Goal: Information Seeking & Learning: Learn about a topic

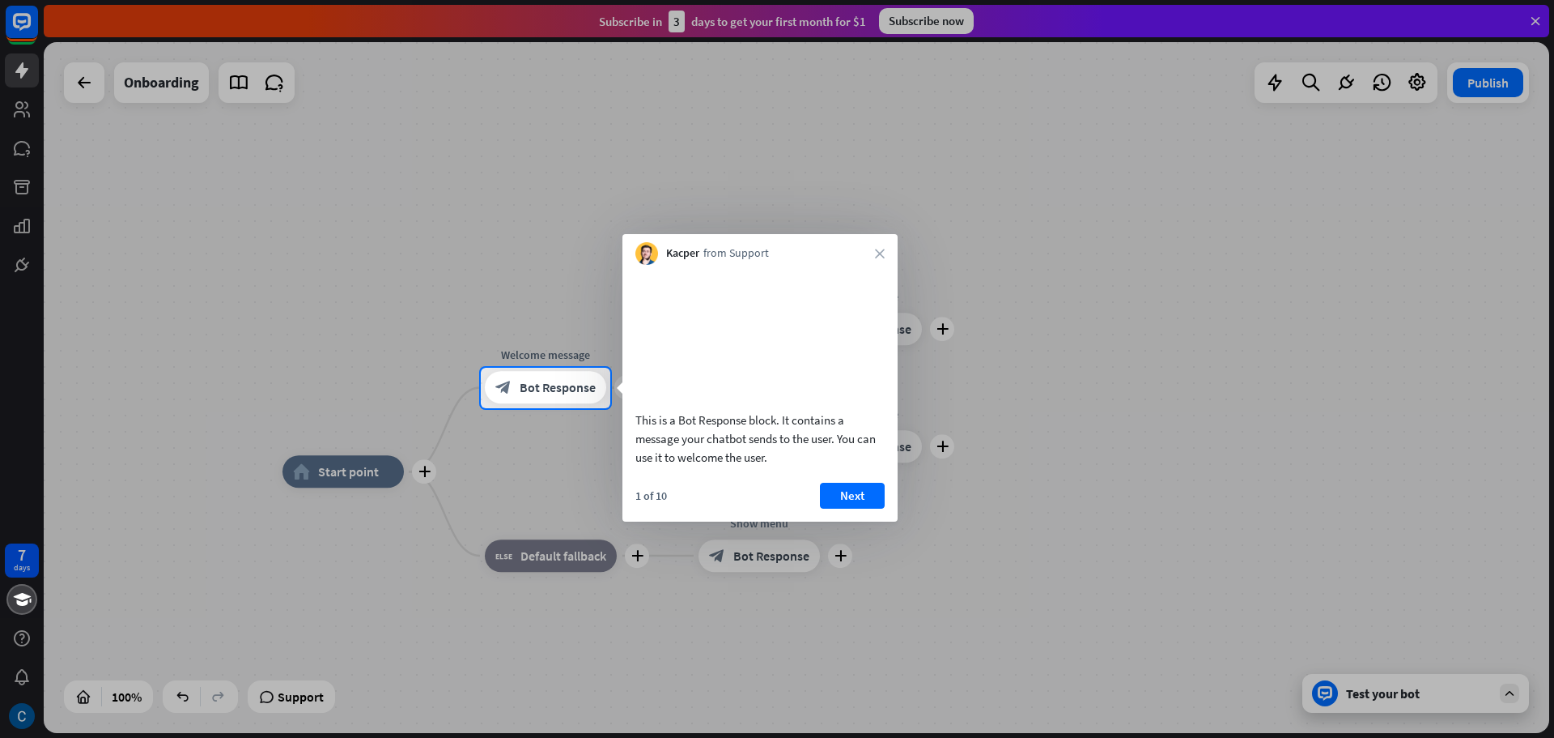
click at [422, 17] on div at bounding box center [777, 184] width 1554 height 368
click at [1399, 699] on div at bounding box center [777, 573] width 1554 height 330
click at [864, 397] on video at bounding box center [760, 335] width 249 height 125
click at [879, 249] on icon "close" at bounding box center [880, 254] width 10 height 10
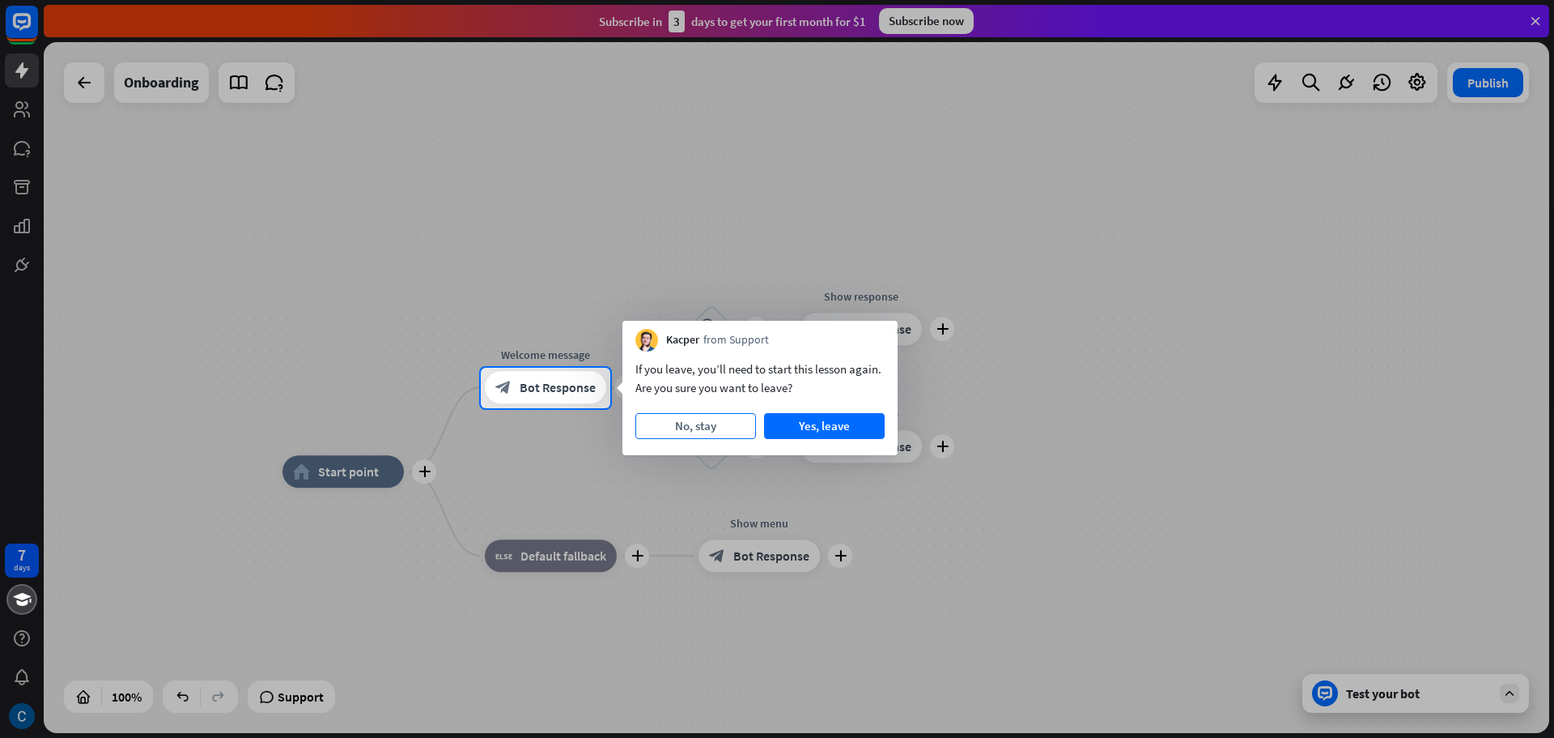
click at [685, 427] on button "No, stay" at bounding box center [696, 426] width 121 height 26
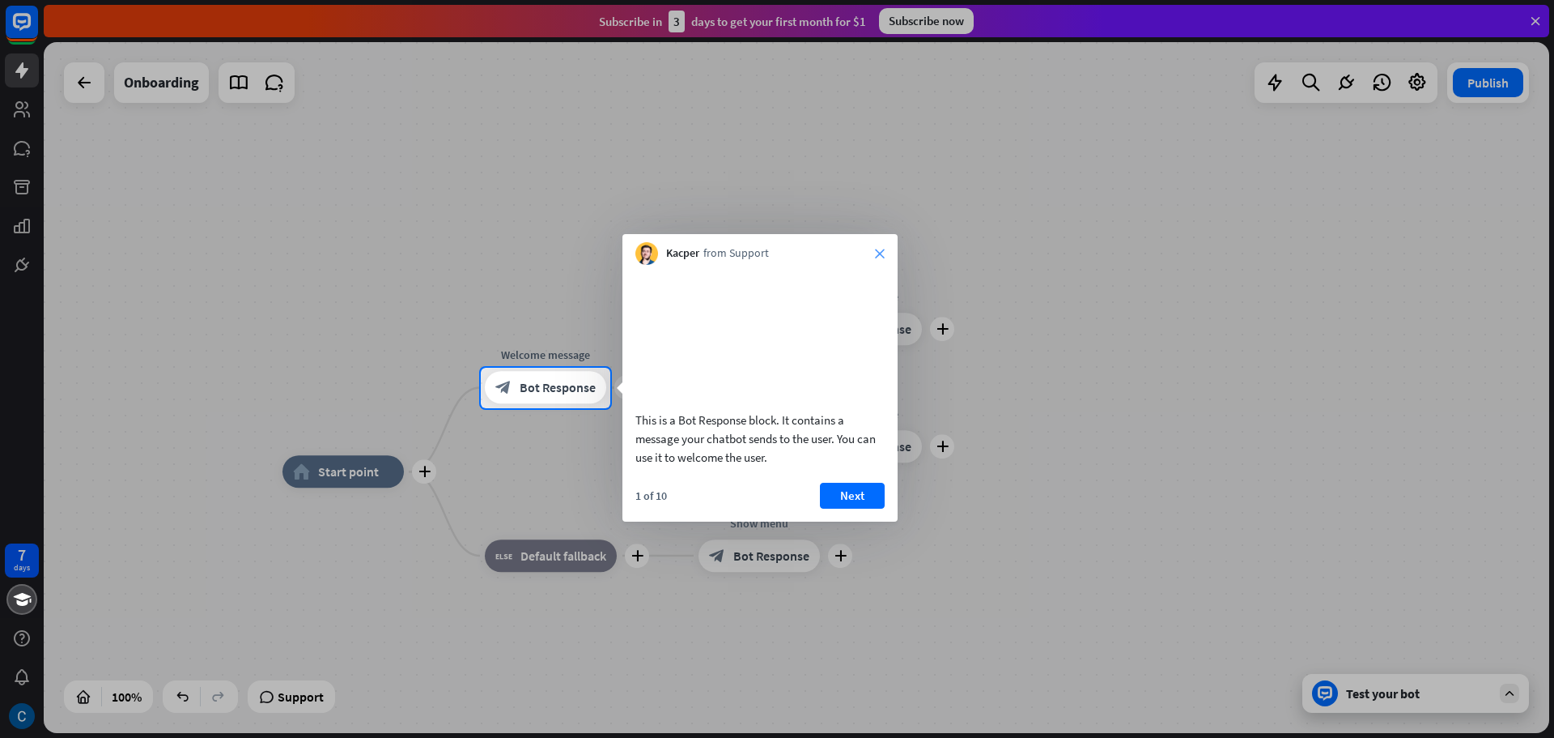
click at [882, 254] on icon "close" at bounding box center [880, 254] width 10 height 10
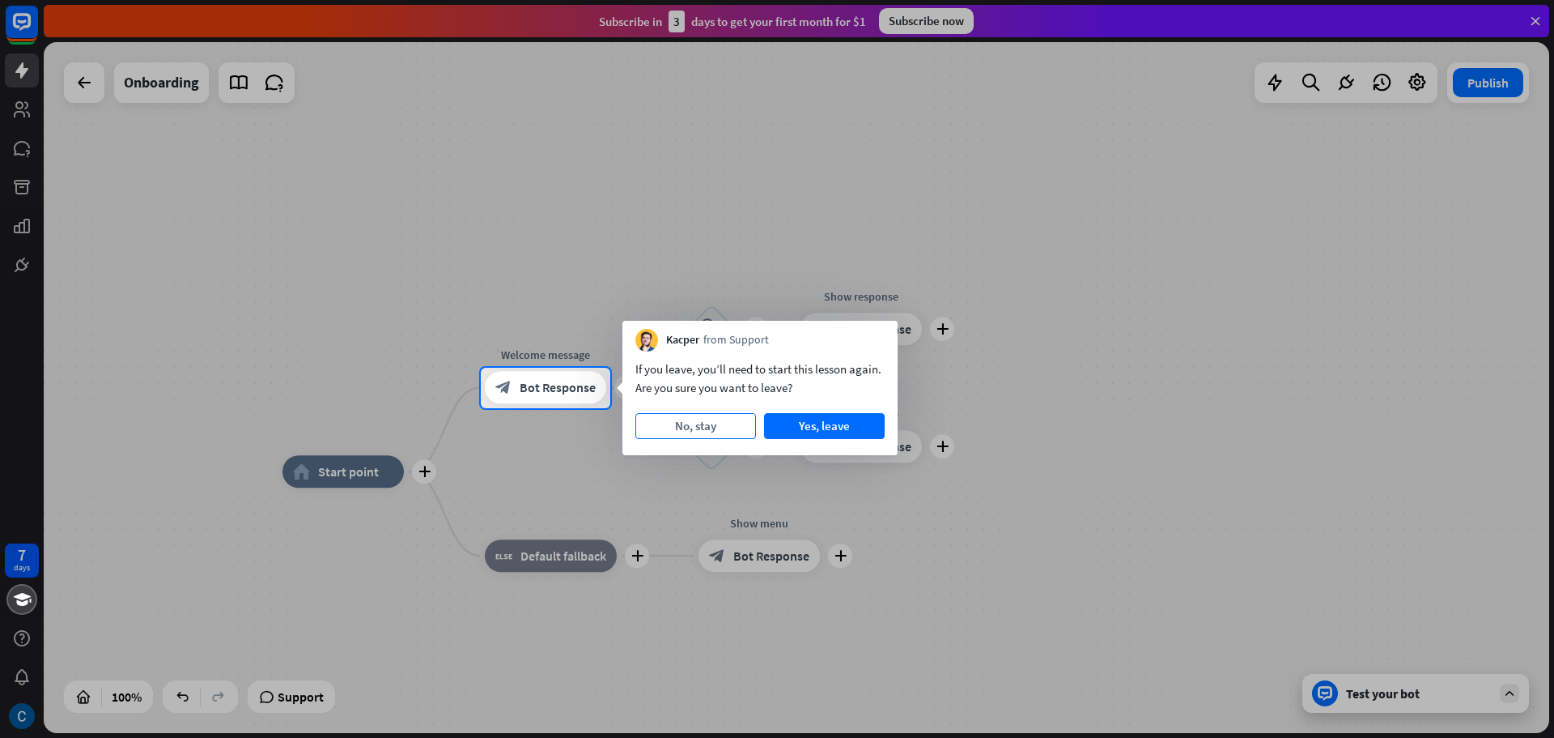
click at [717, 423] on button "No, stay" at bounding box center [696, 426] width 121 height 26
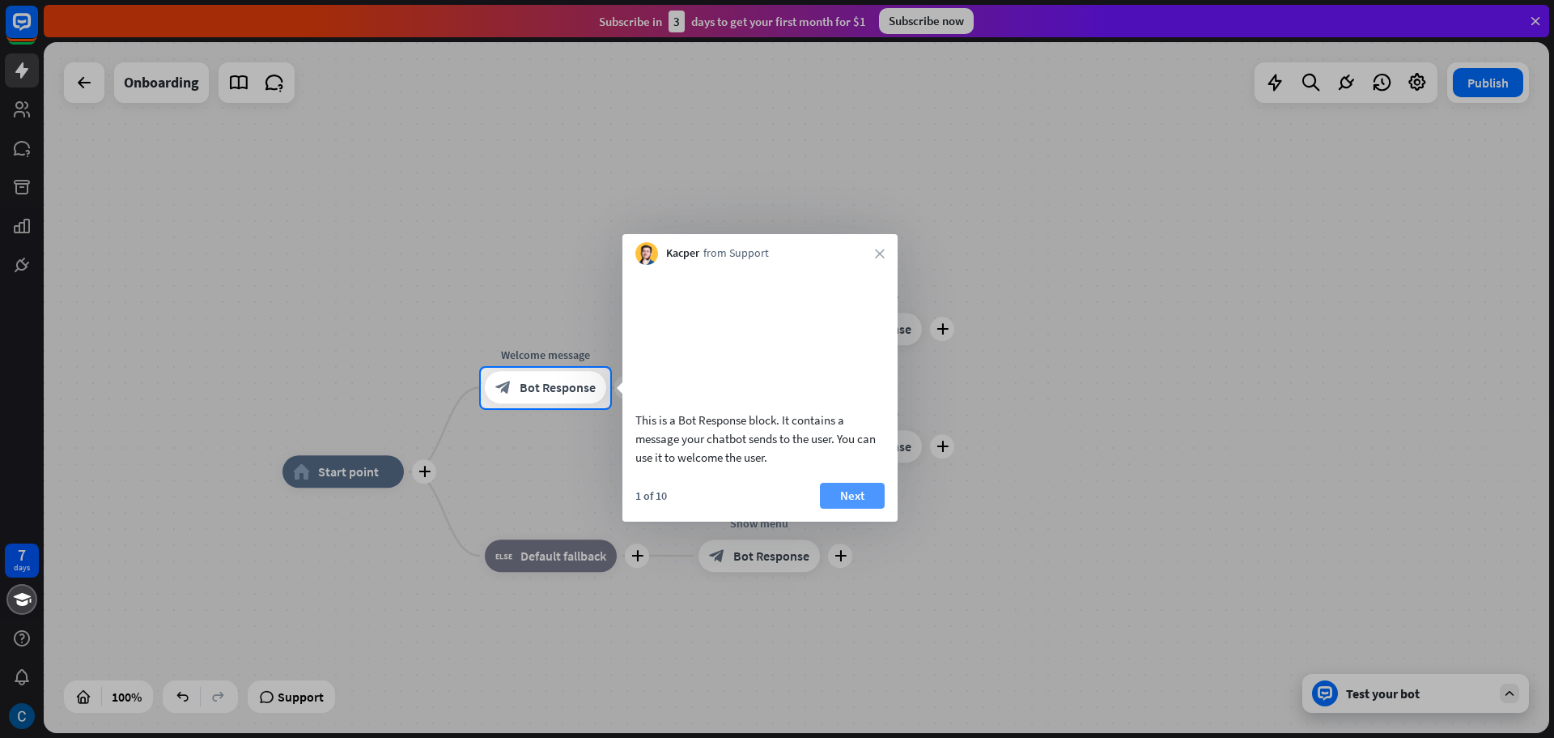
click at [840, 508] on button "Next" at bounding box center [852, 496] width 65 height 26
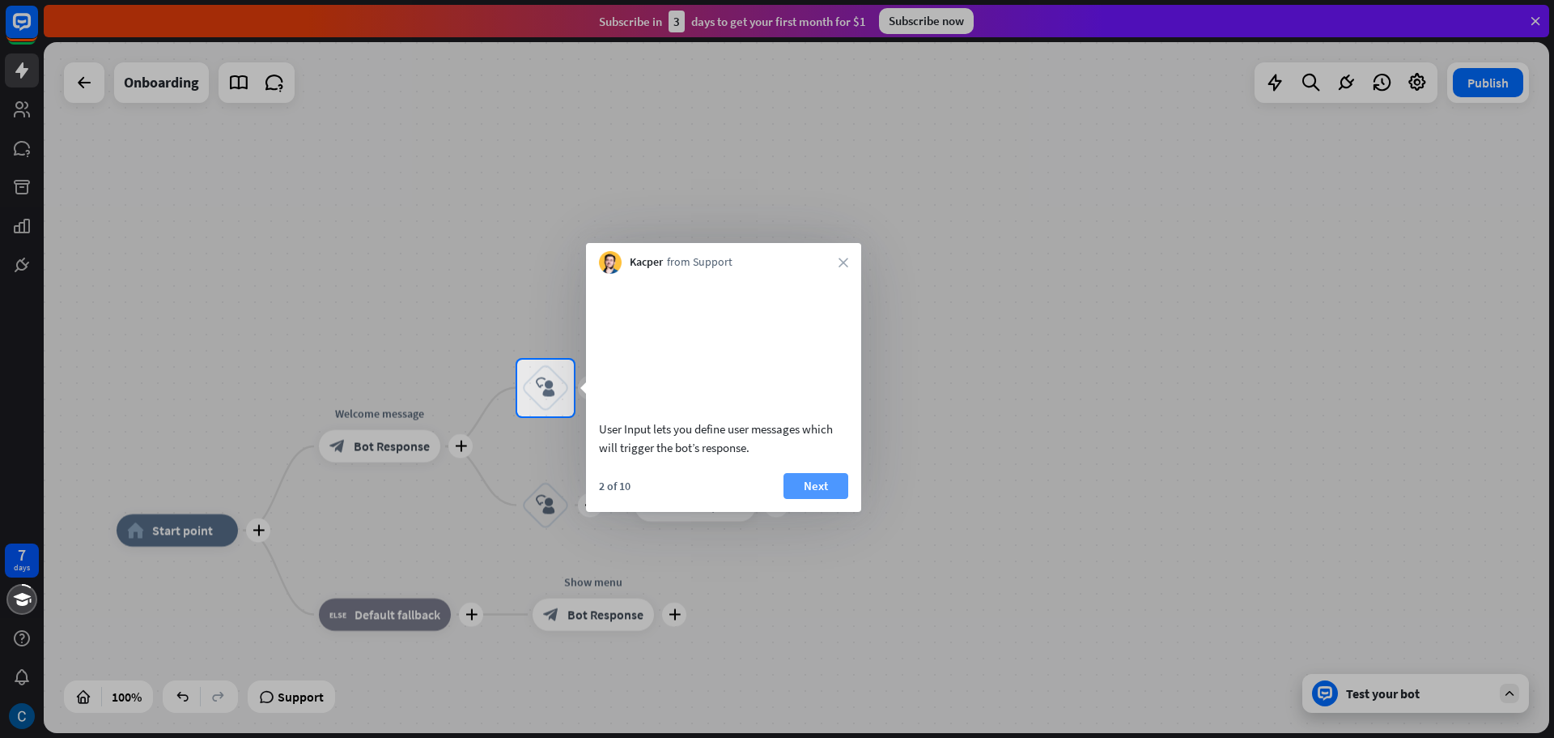
click at [814, 499] on button "Next" at bounding box center [816, 486] width 65 height 26
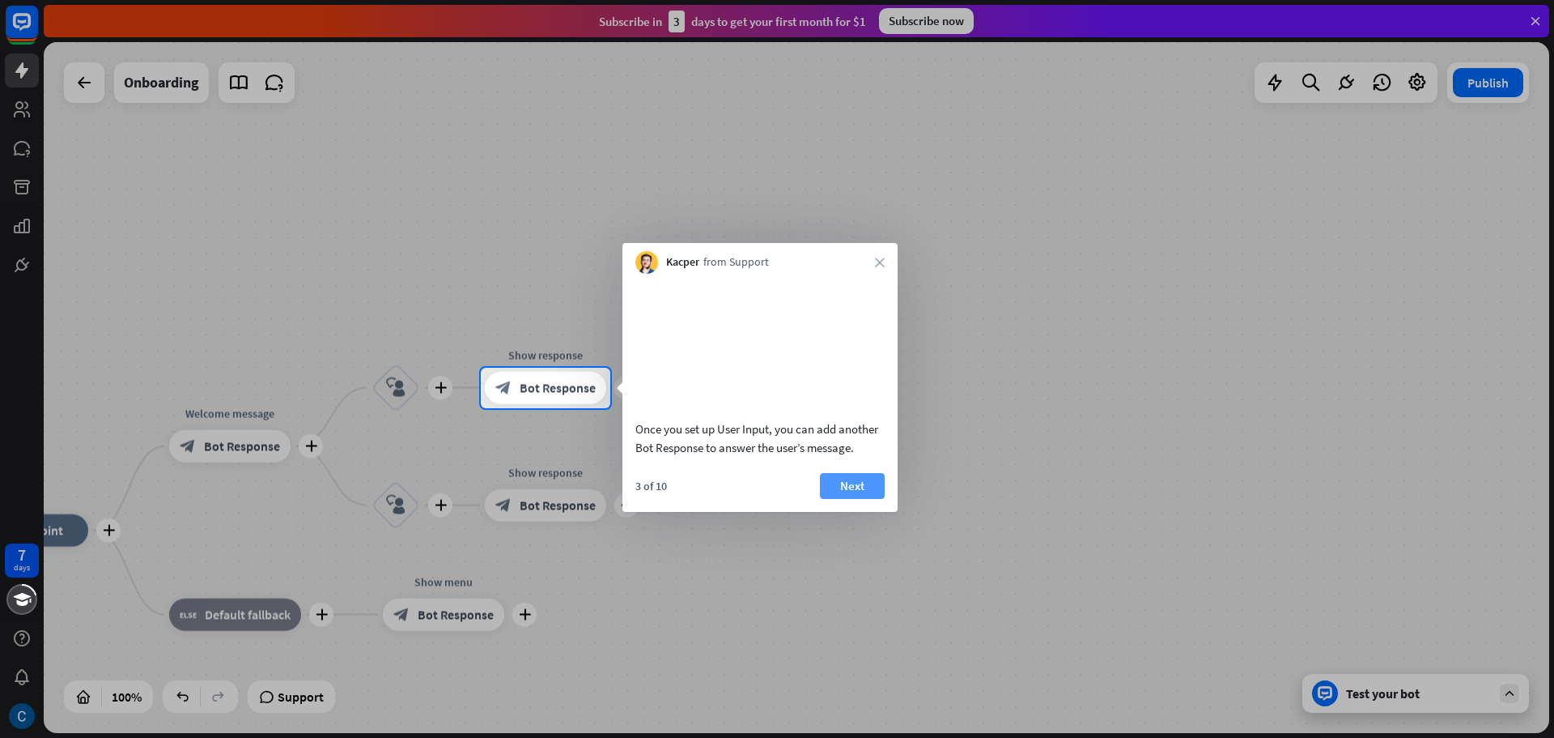
click at [826, 499] on button "Next" at bounding box center [852, 486] width 65 height 26
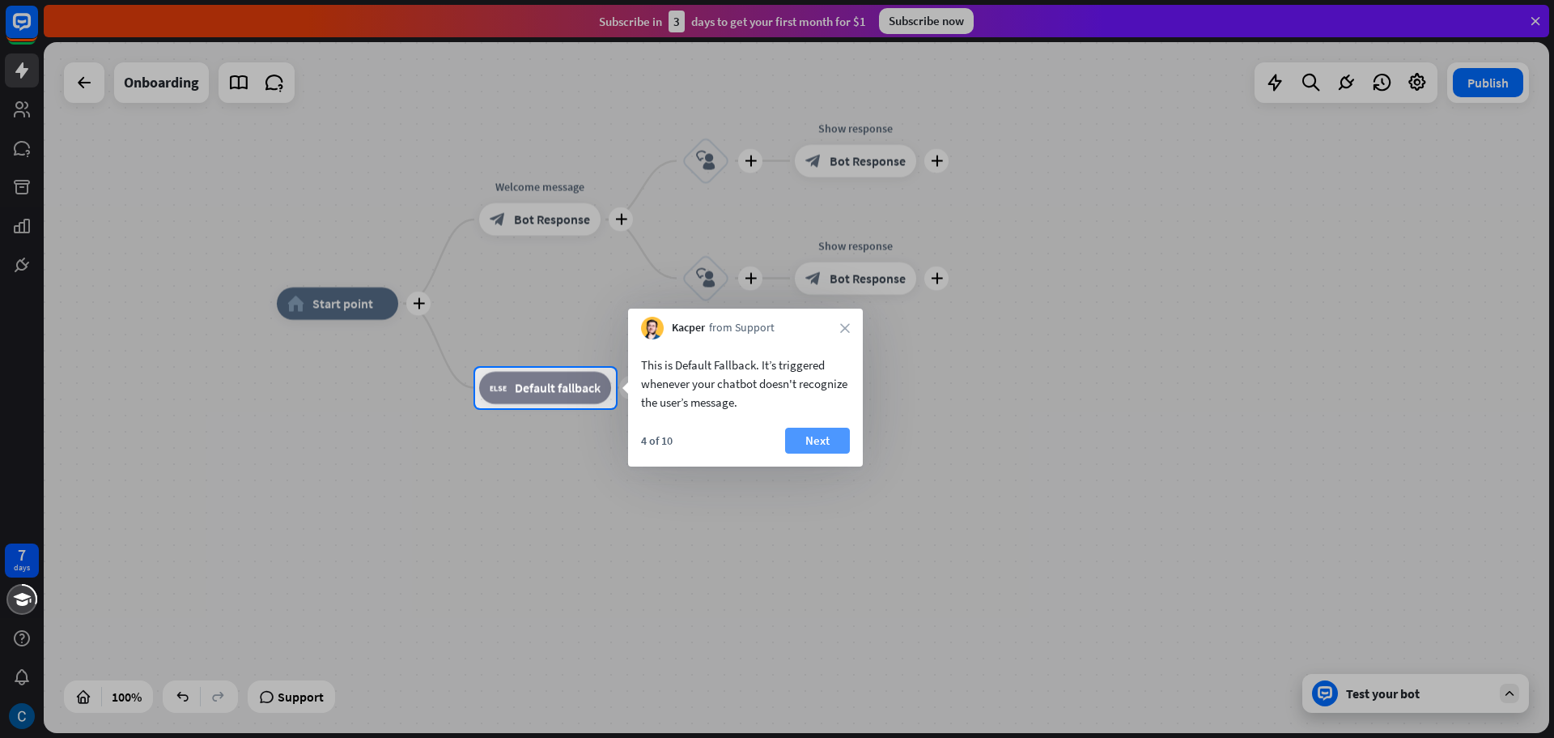
click at [843, 451] on button "Next" at bounding box center [817, 440] width 65 height 26
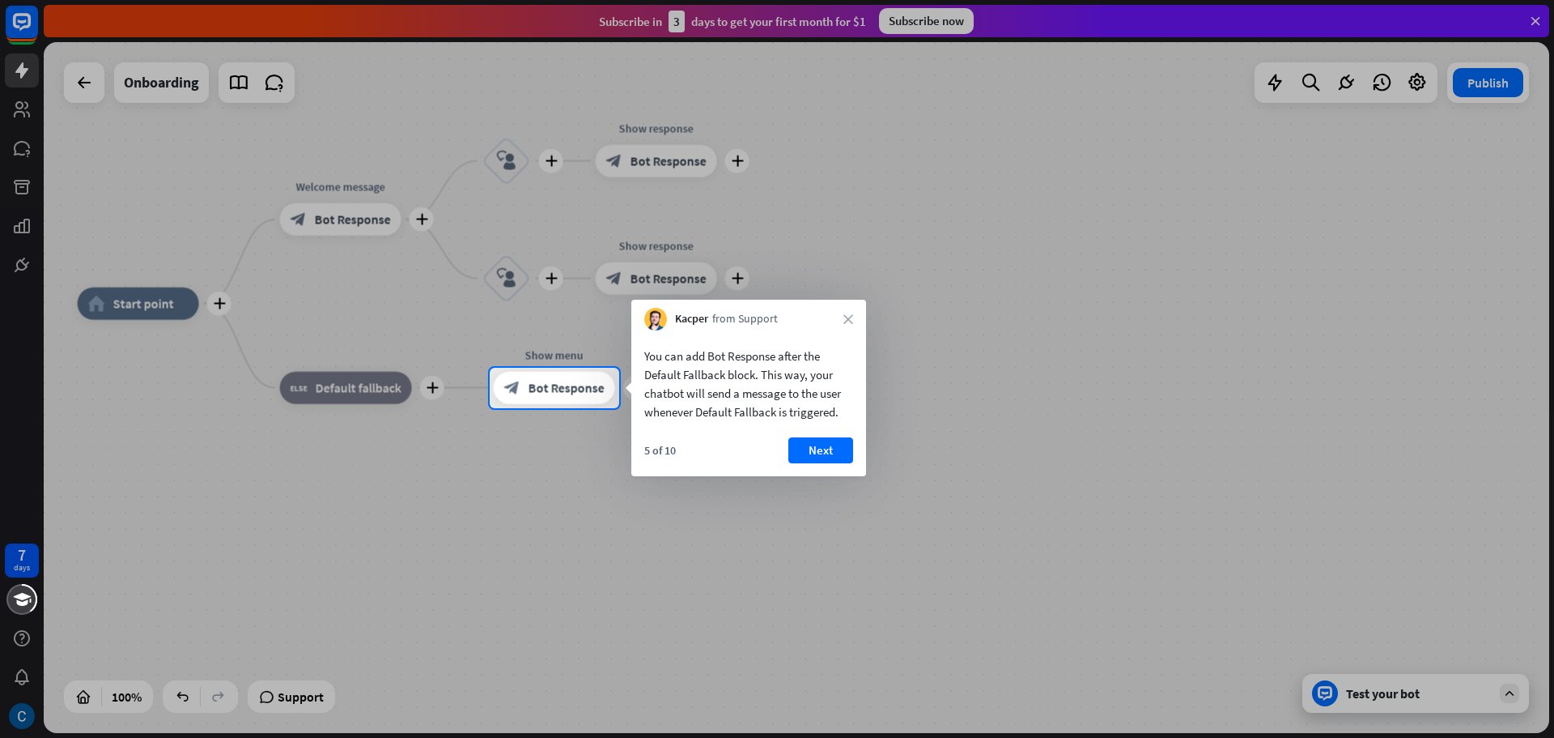
click at [843, 451] on button "Next" at bounding box center [821, 450] width 65 height 26
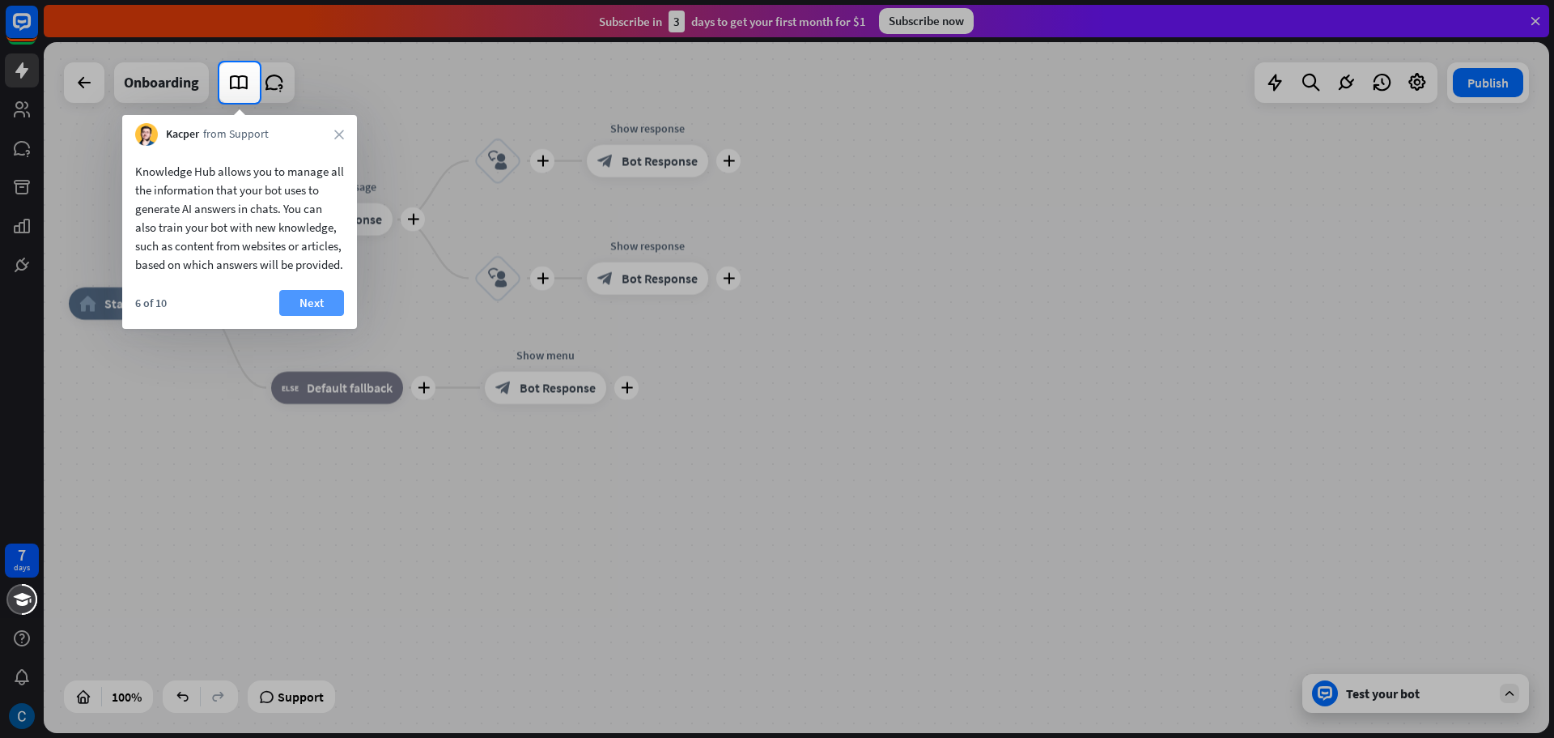
click at [301, 316] on button "Next" at bounding box center [311, 303] width 65 height 26
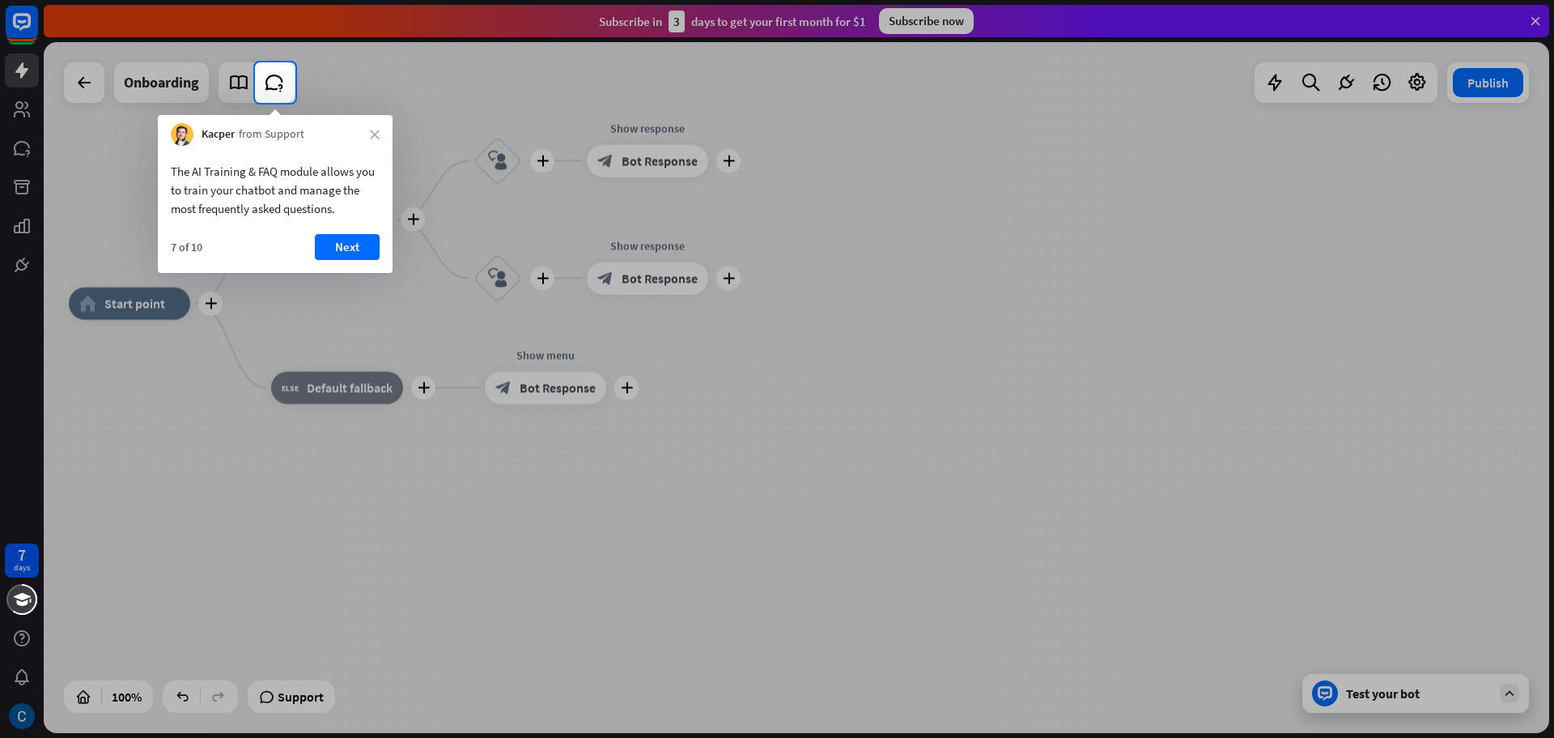
click at [331, 261] on div "7 of 10 Next" at bounding box center [275, 253] width 235 height 39
click at [340, 260] on div "7 of 10 Next" at bounding box center [275, 253] width 235 height 39
click at [347, 240] on button "Next" at bounding box center [347, 247] width 65 height 26
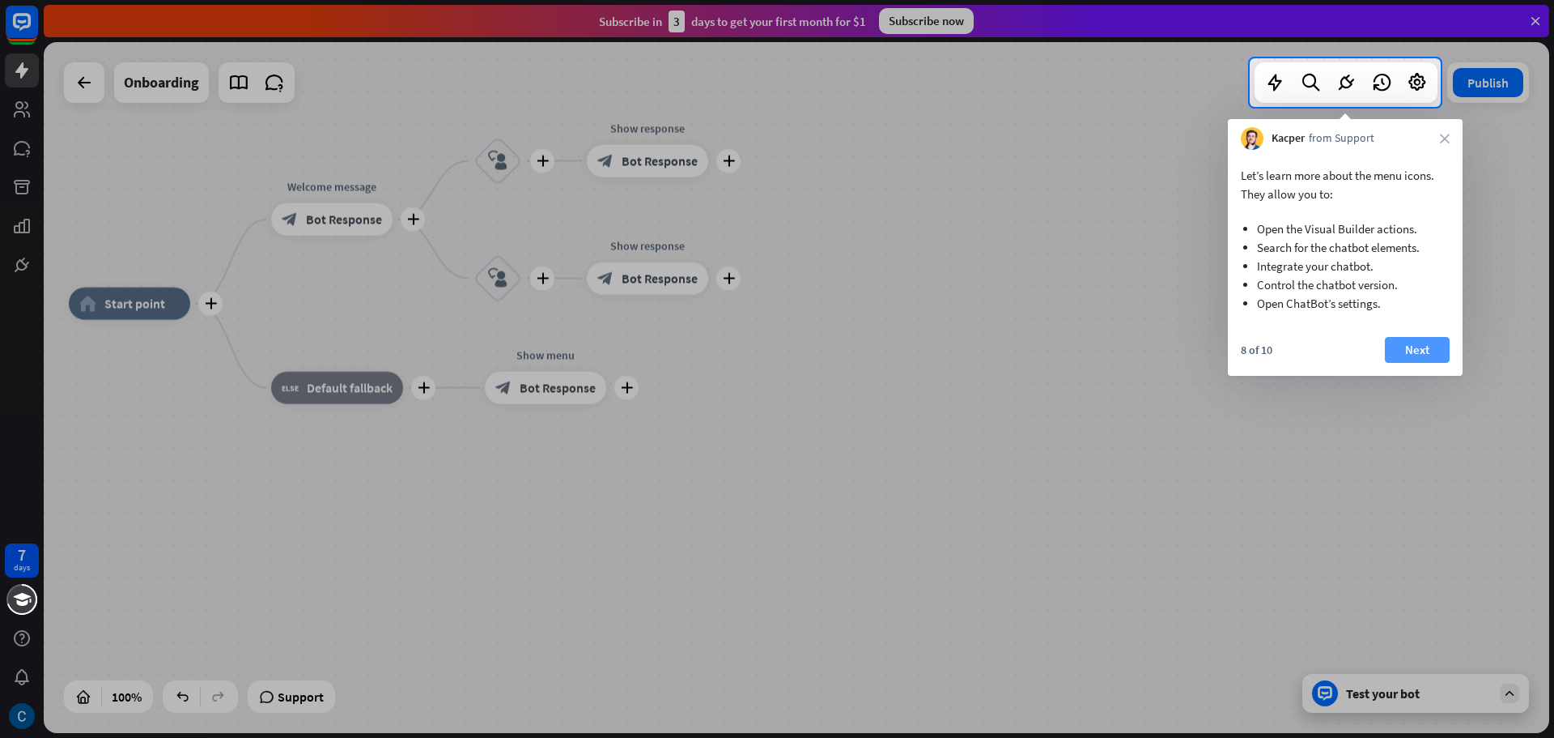
click at [1411, 351] on button "Next" at bounding box center [1417, 350] width 65 height 26
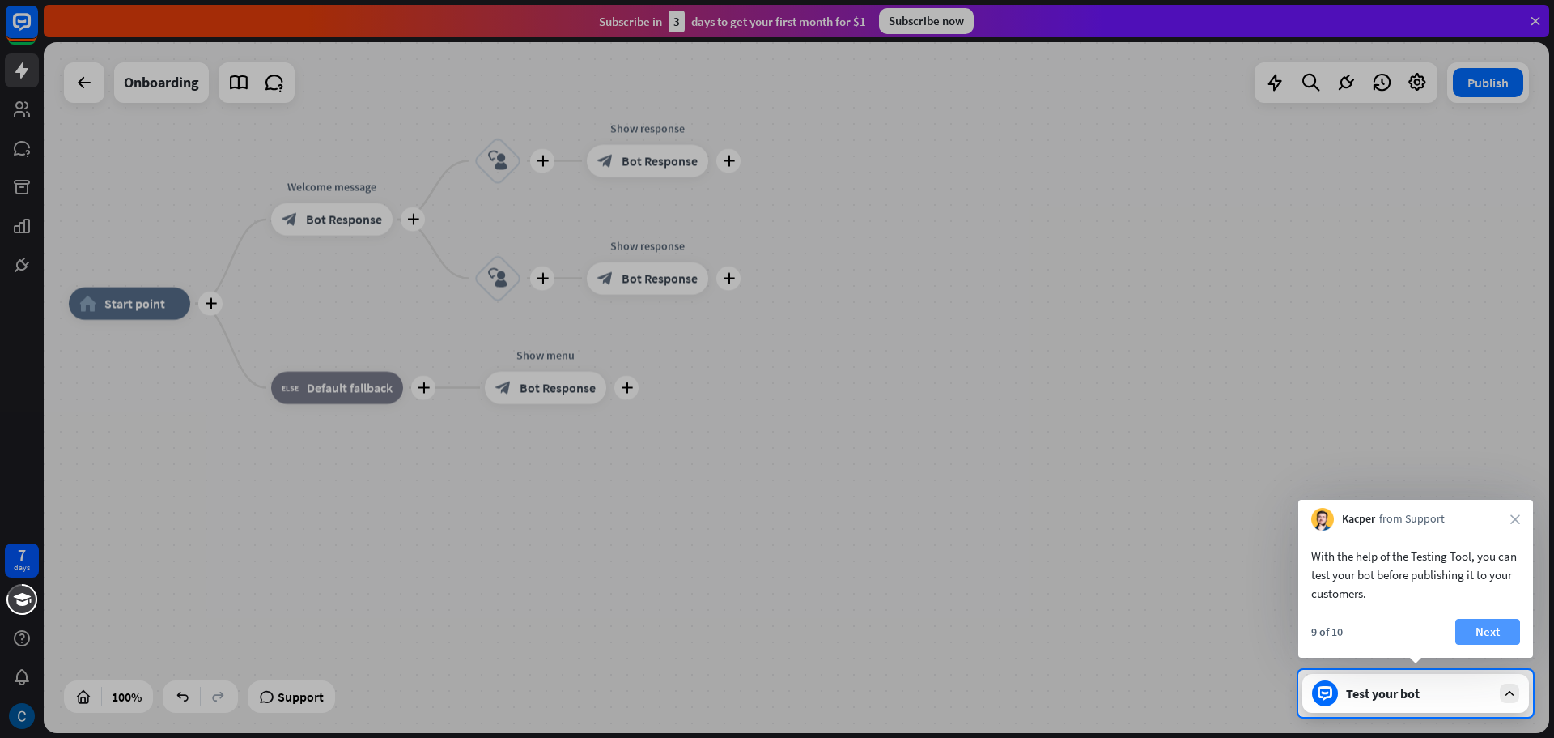
click at [1504, 630] on button "Next" at bounding box center [1488, 632] width 65 height 26
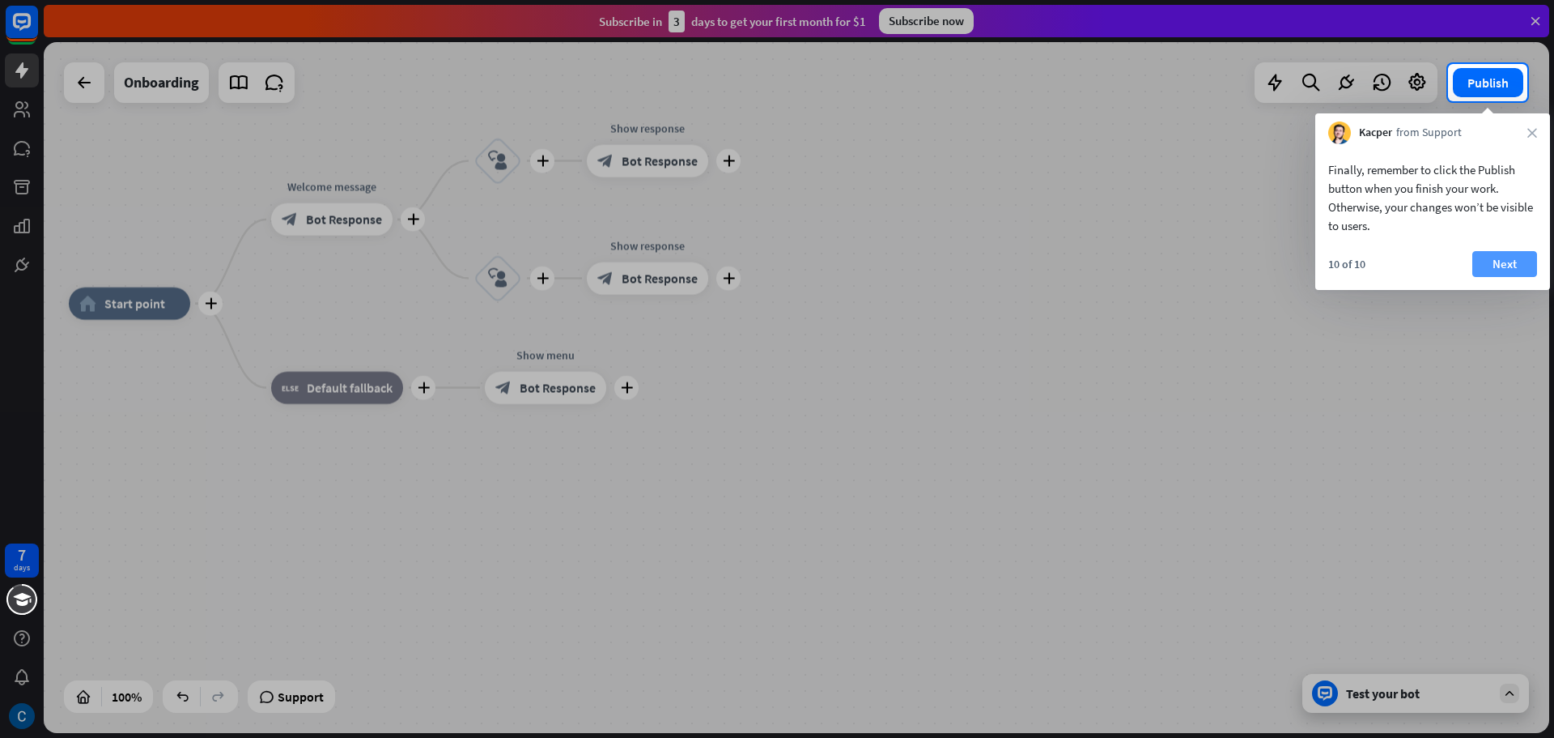
click at [1511, 268] on button "Next" at bounding box center [1505, 264] width 65 height 26
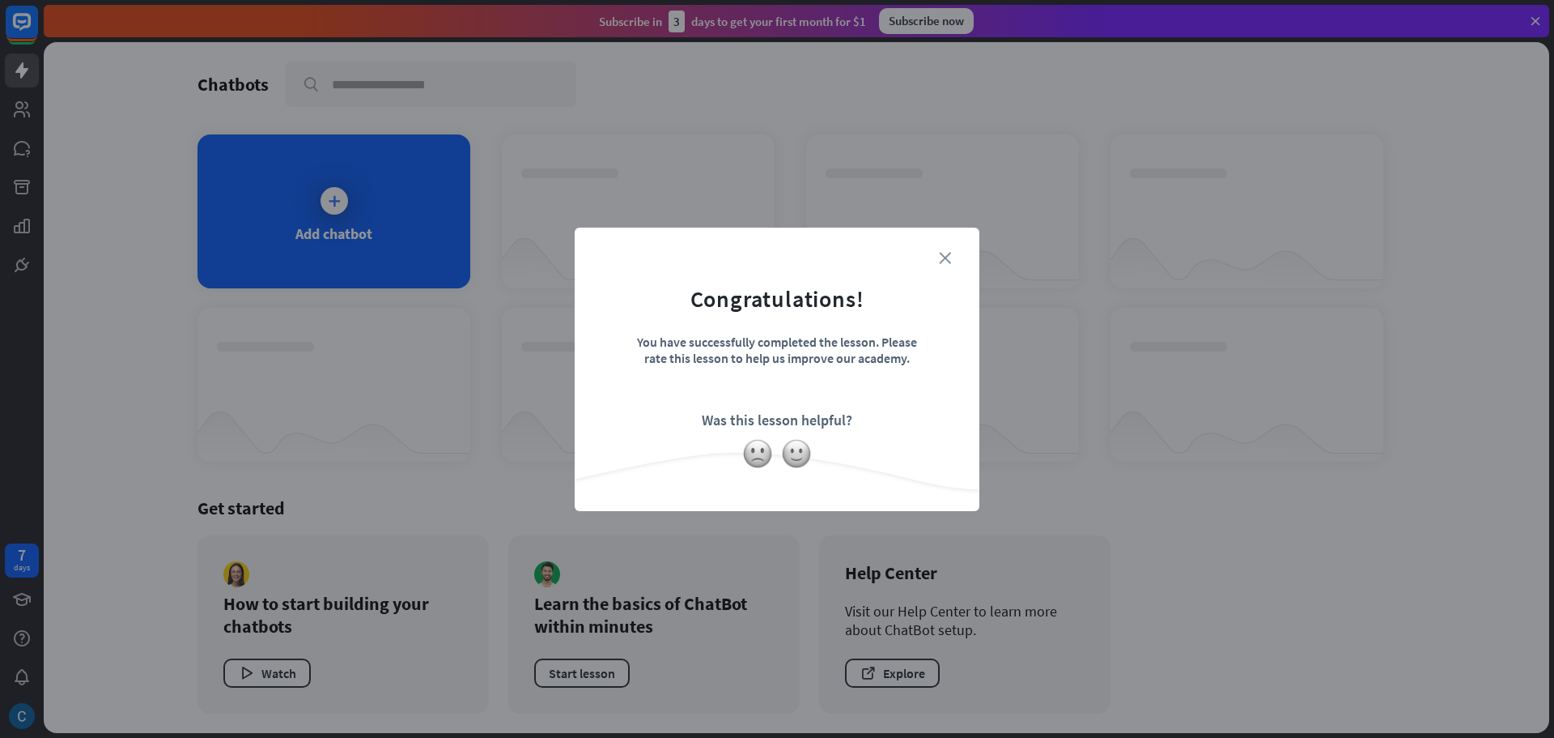
click at [946, 253] on icon "close" at bounding box center [945, 258] width 12 height 12
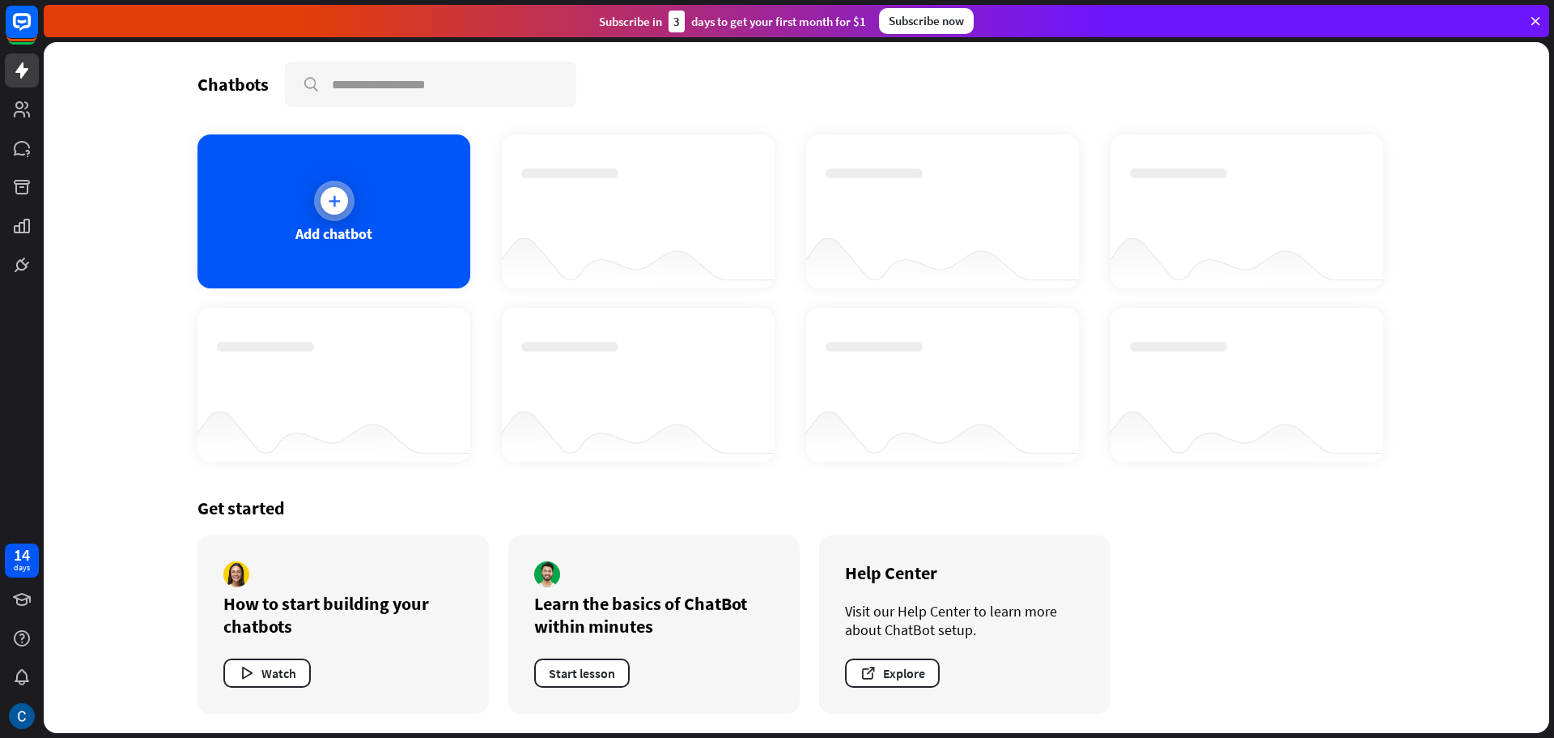
click at [338, 202] on icon at bounding box center [334, 201] width 16 height 16
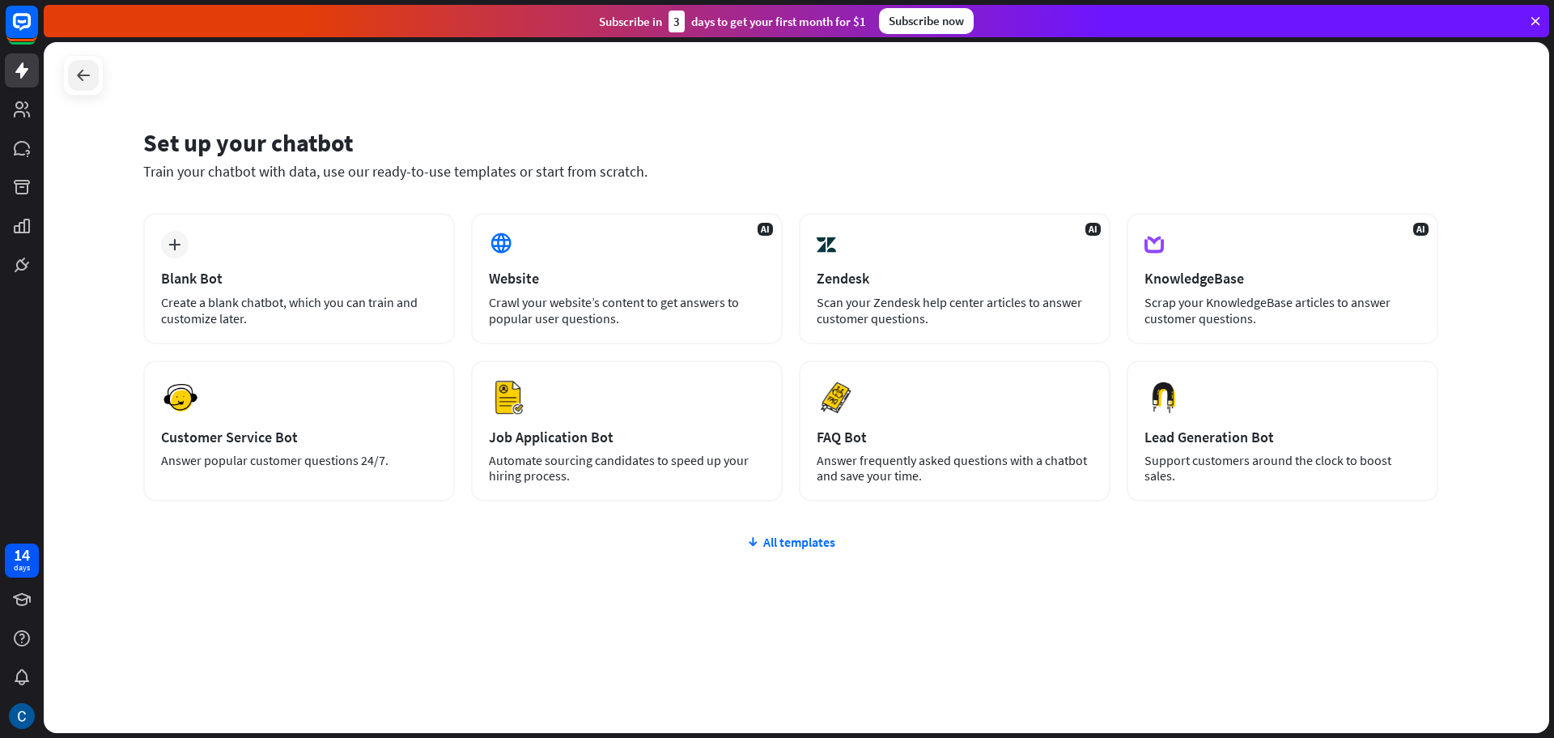
click at [80, 70] on icon at bounding box center [83, 75] width 19 height 19
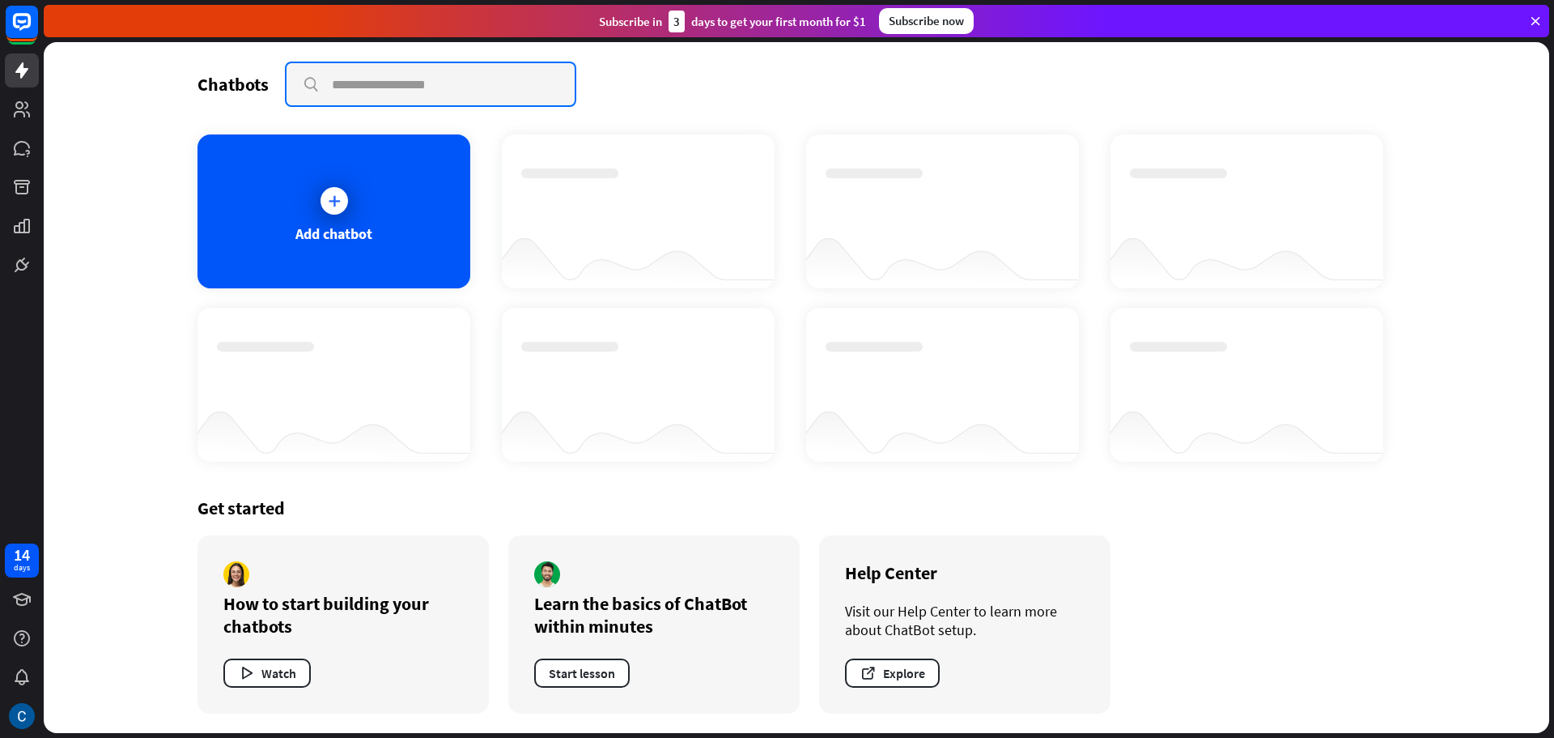
click at [391, 92] on input "text" at bounding box center [431, 84] width 288 height 42
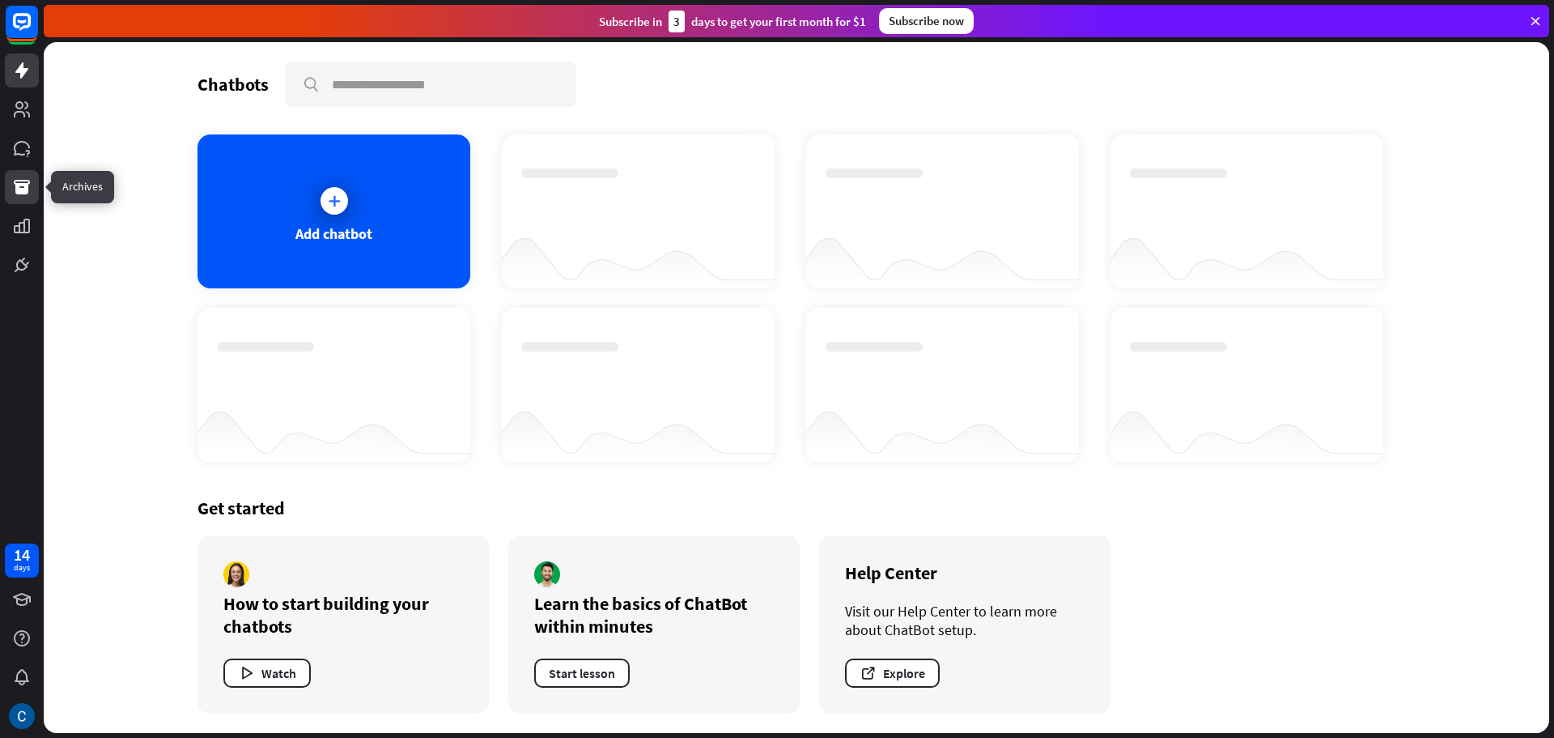
click at [21, 186] on icon at bounding box center [22, 187] width 16 height 15
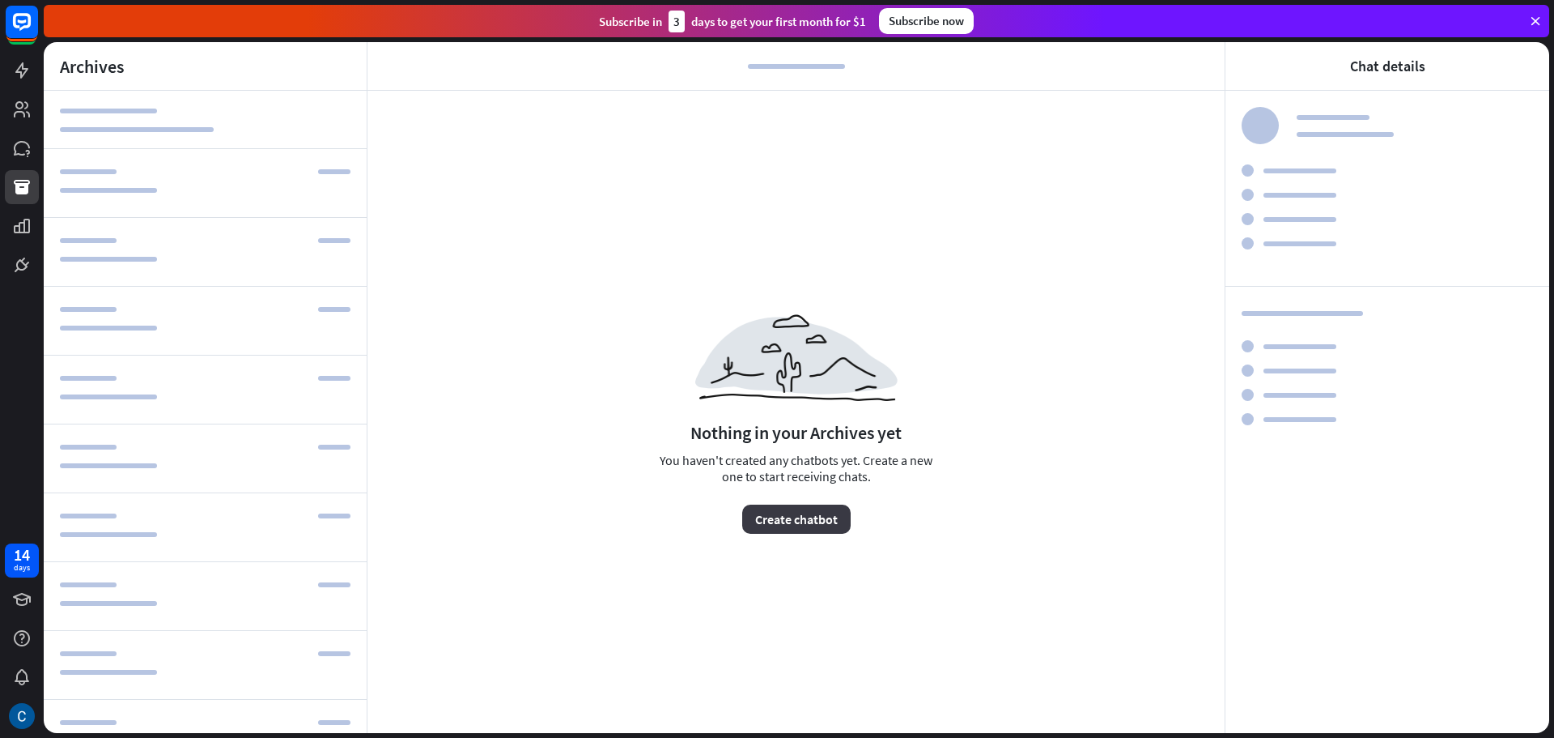
click at [820, 515] on button "Create chatbot" at bounding box center [796, 518] width 108 height 29
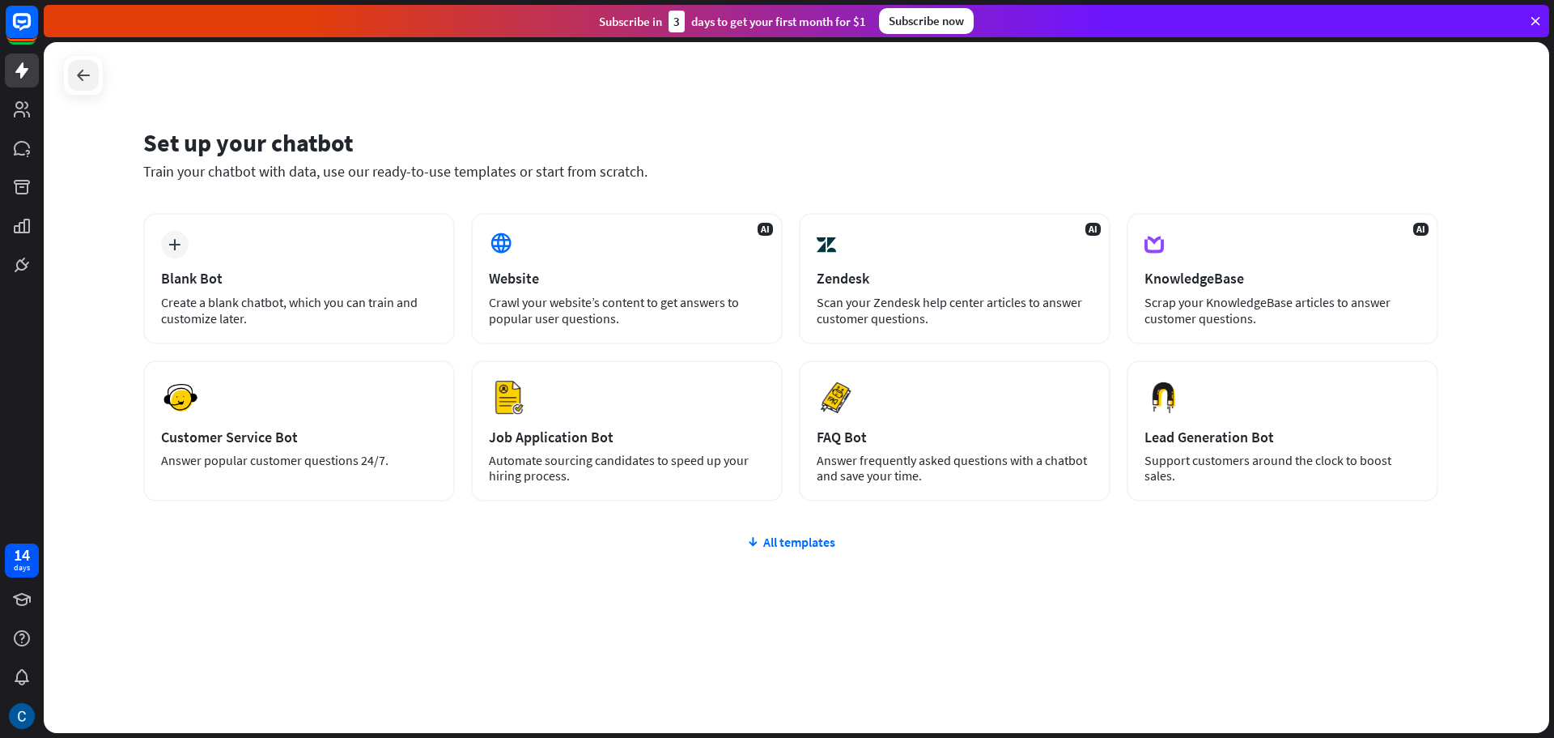
click at [78, 66] on icon at bounding box center [83, 75] width 19 height 19
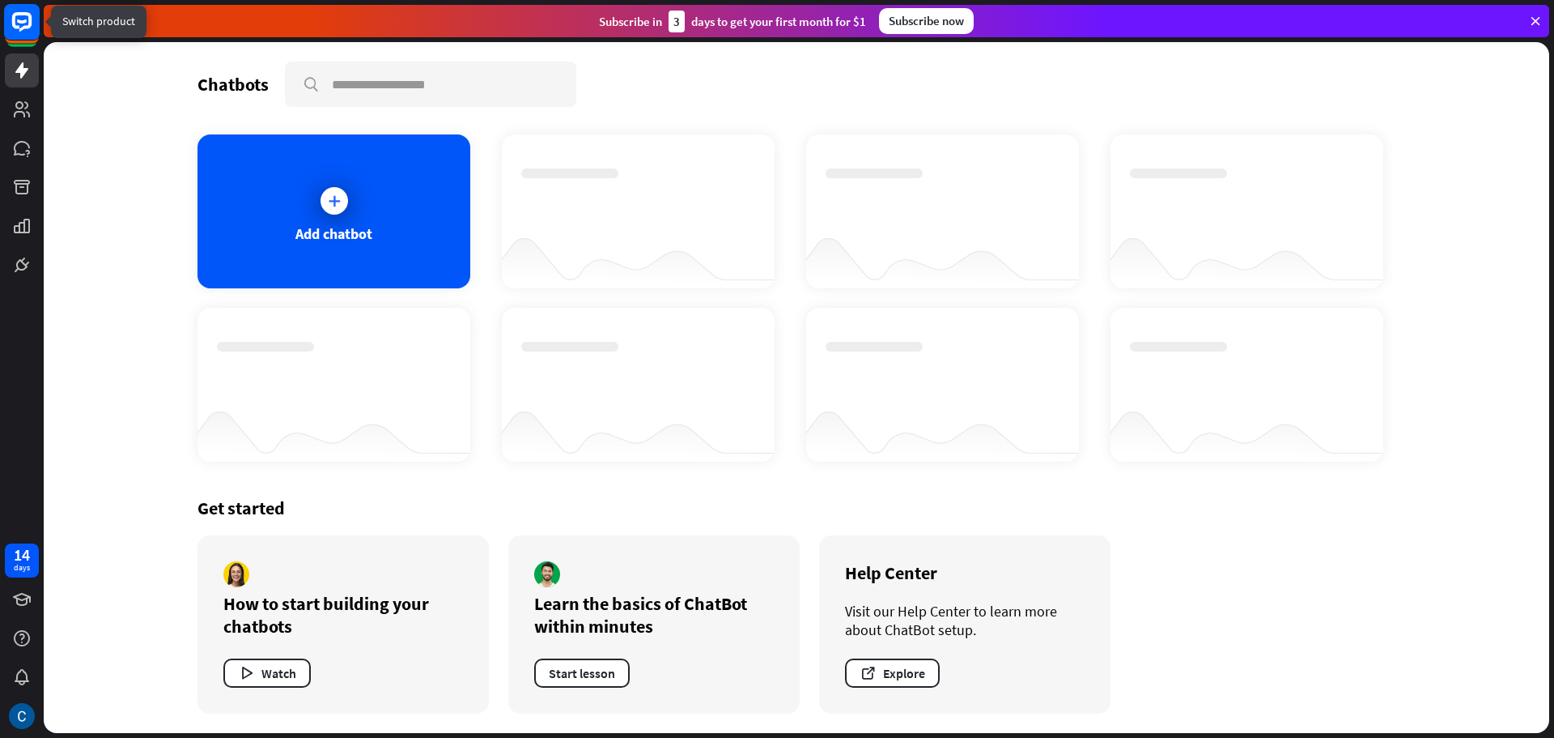
click at [28, 30] on rect at bounding box center [22, 22] width 36 height 36
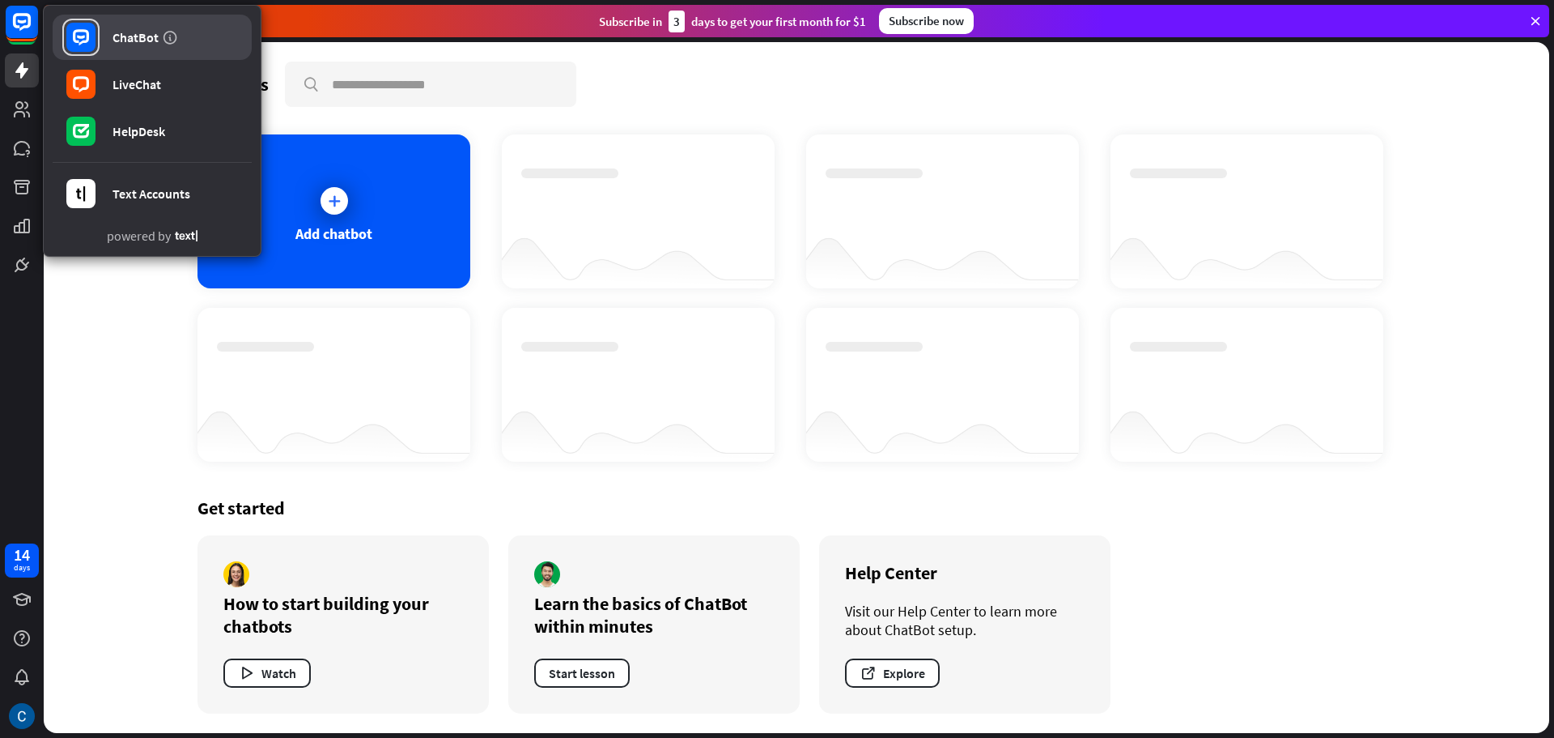
click at [144, 40] on div "ChatBot" at bounding box center [136, 37] width 46 height 16
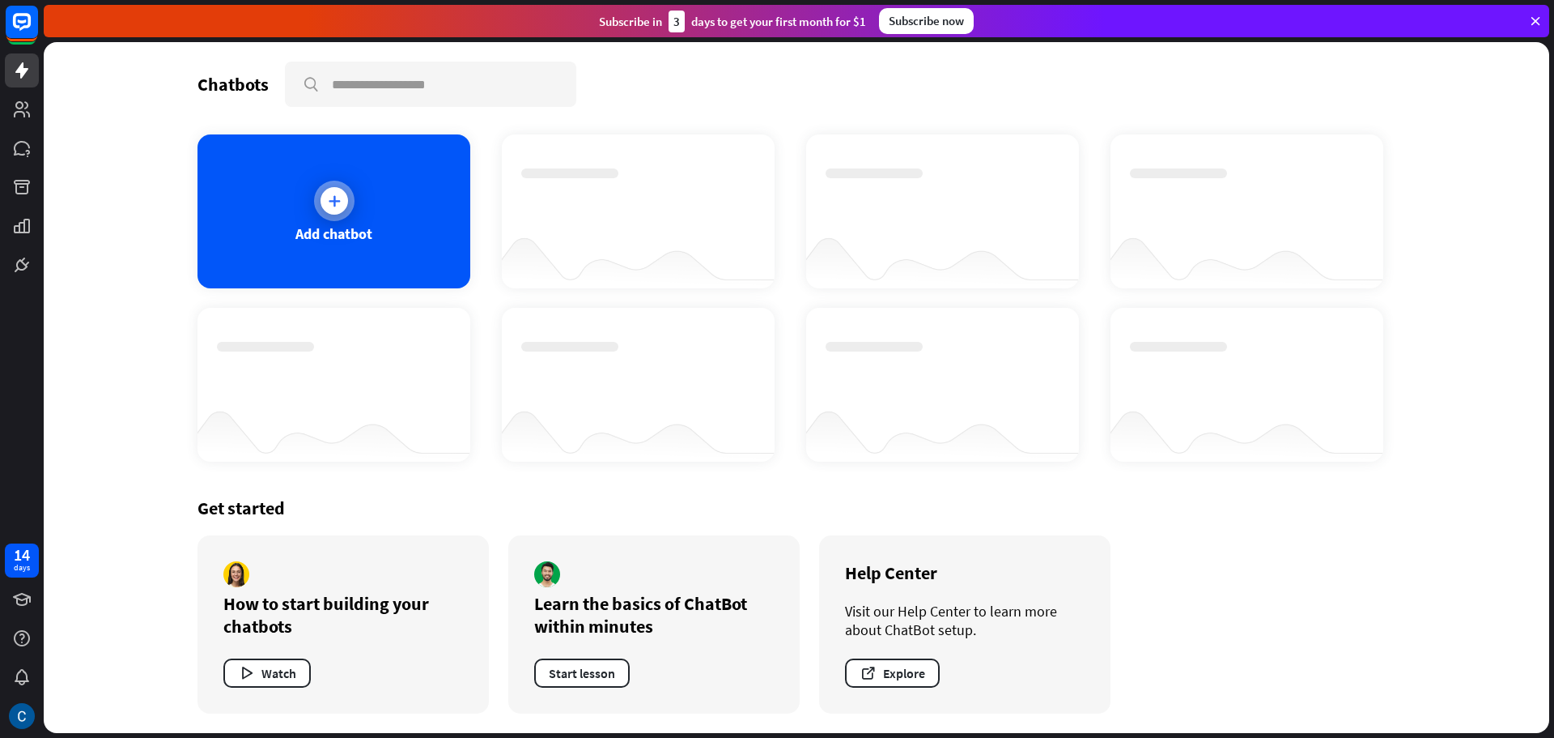
click at [334, 199] on icon at bounding box center [334, 201] width 16 height 16
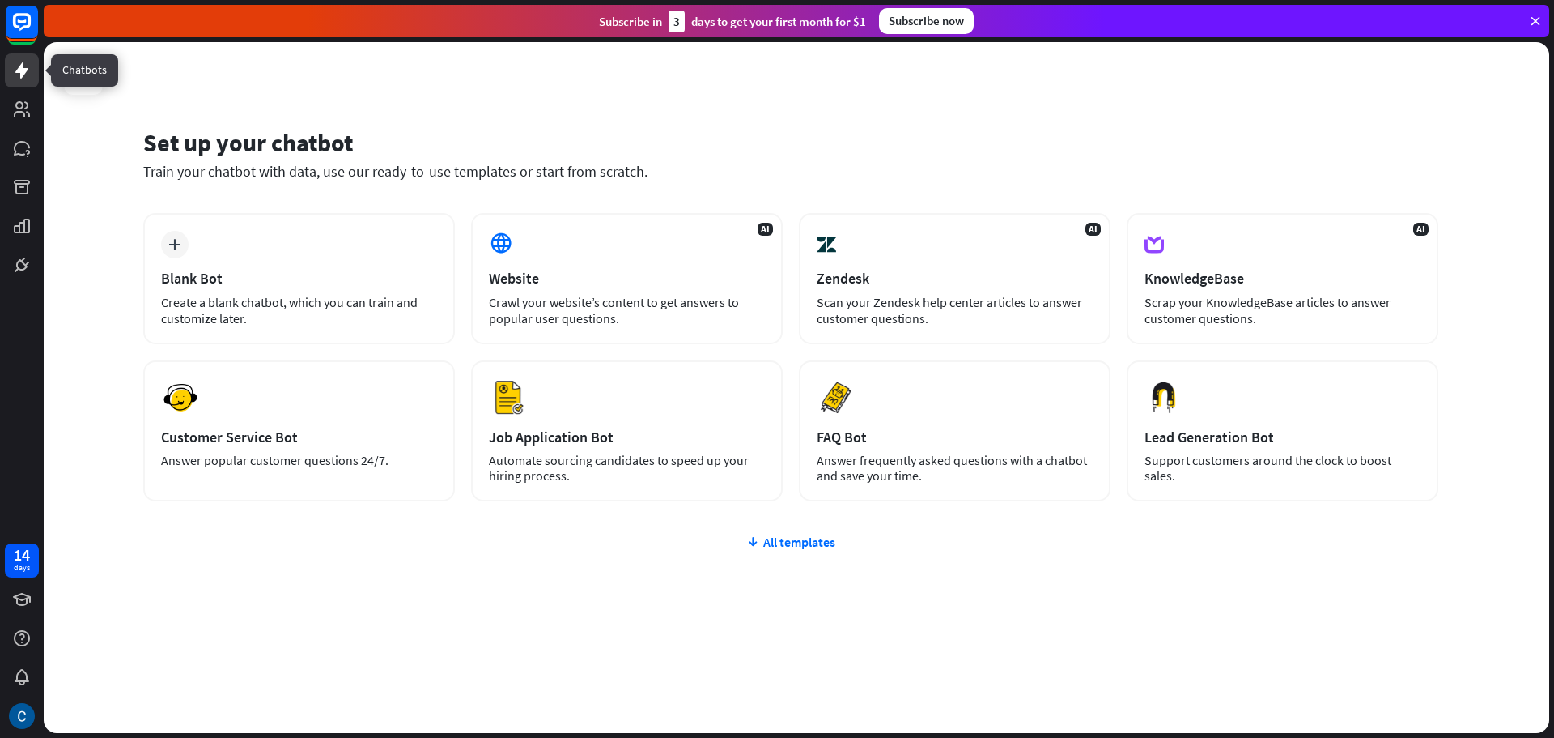
click at [28, 66] on icon at bounding box center [21, 70] width 19 height 19
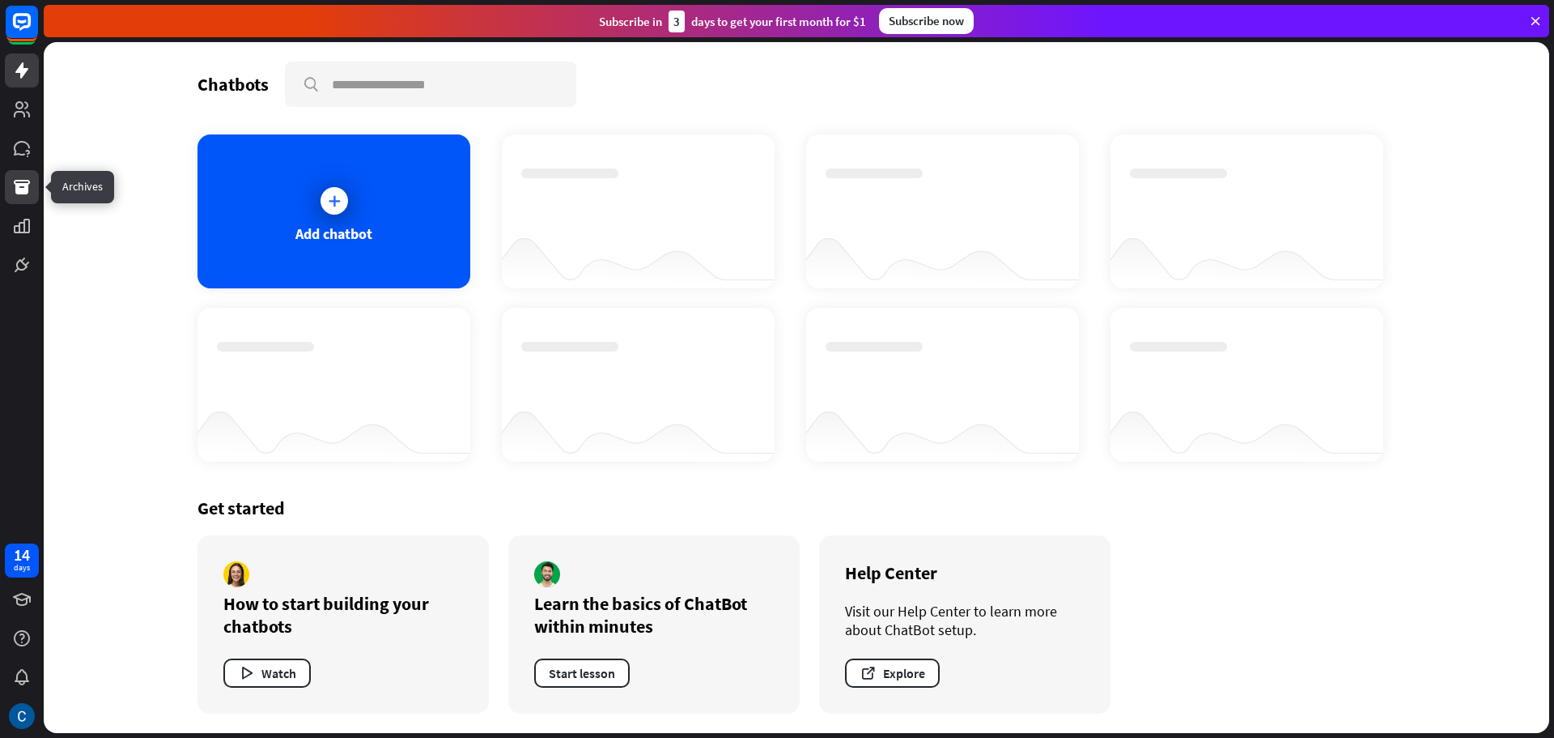
click at [22, 196] on icon at bounding box center [21, 186] width 19 height 19
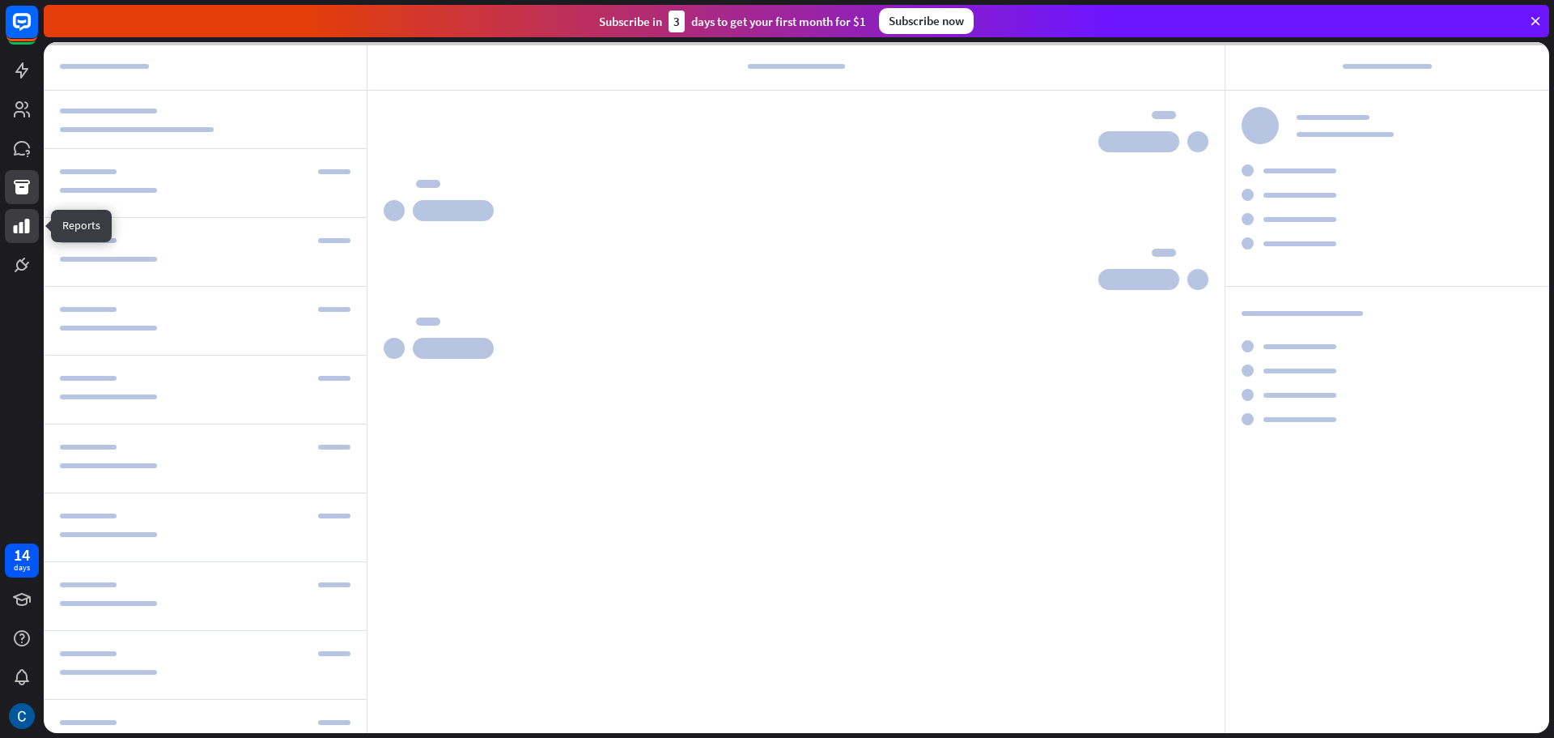
click at [24, 232] on icon at bounding box center [21, 225] width 19 height 19
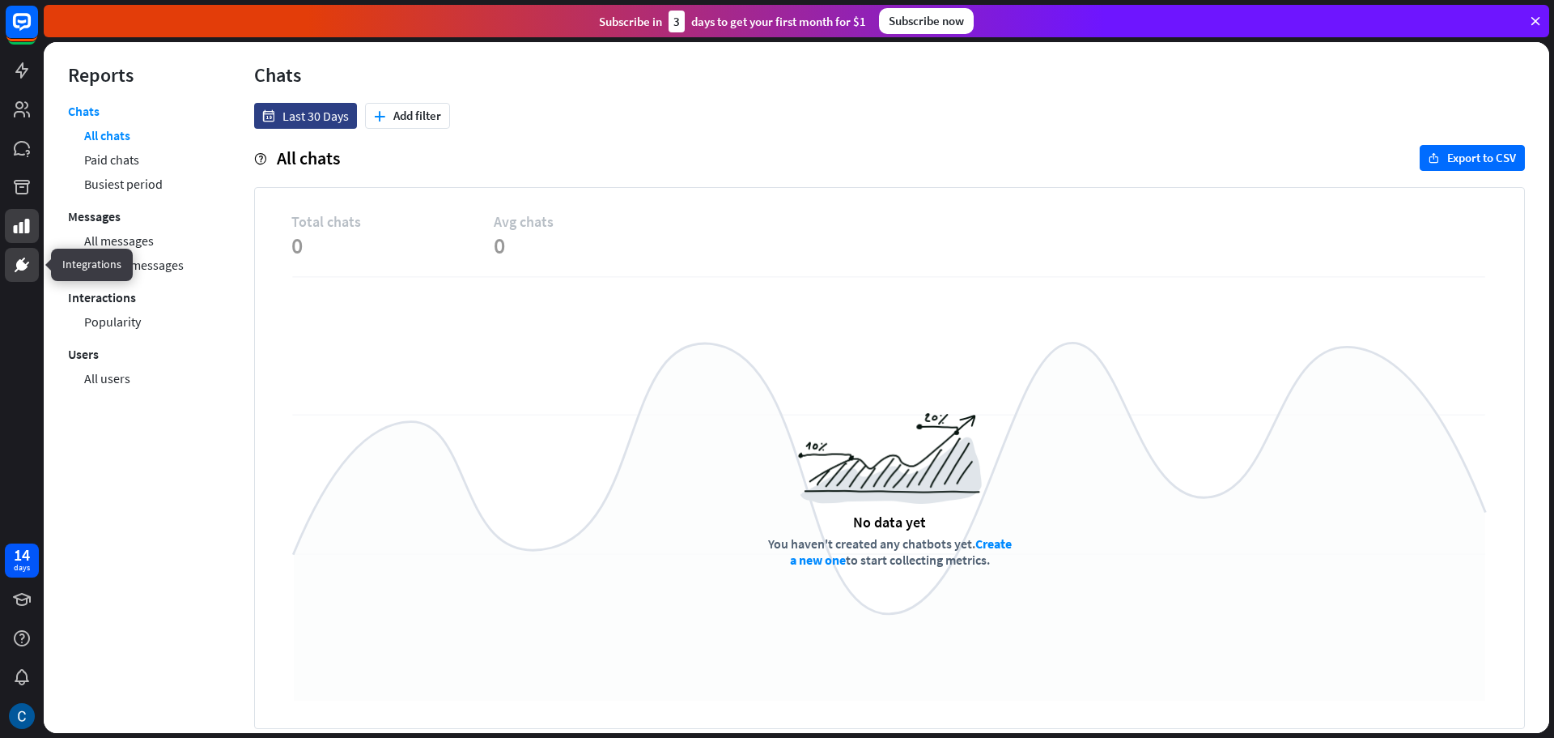
click at [28, 260] on icon at bounding box center [21, 264] width 19 height 19
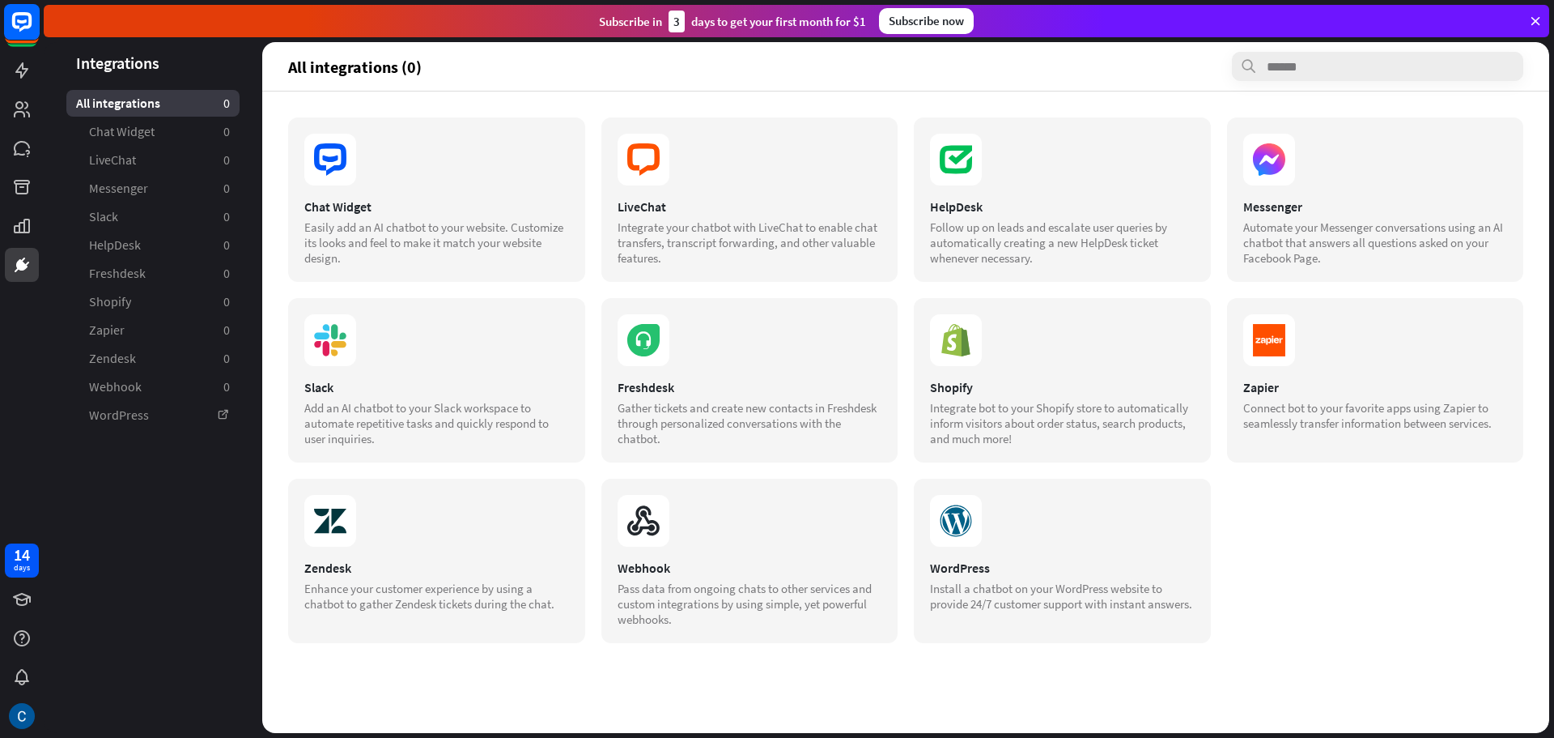
click at [32, 17] on rect at bounding box center [22, 22] width 36 height 36
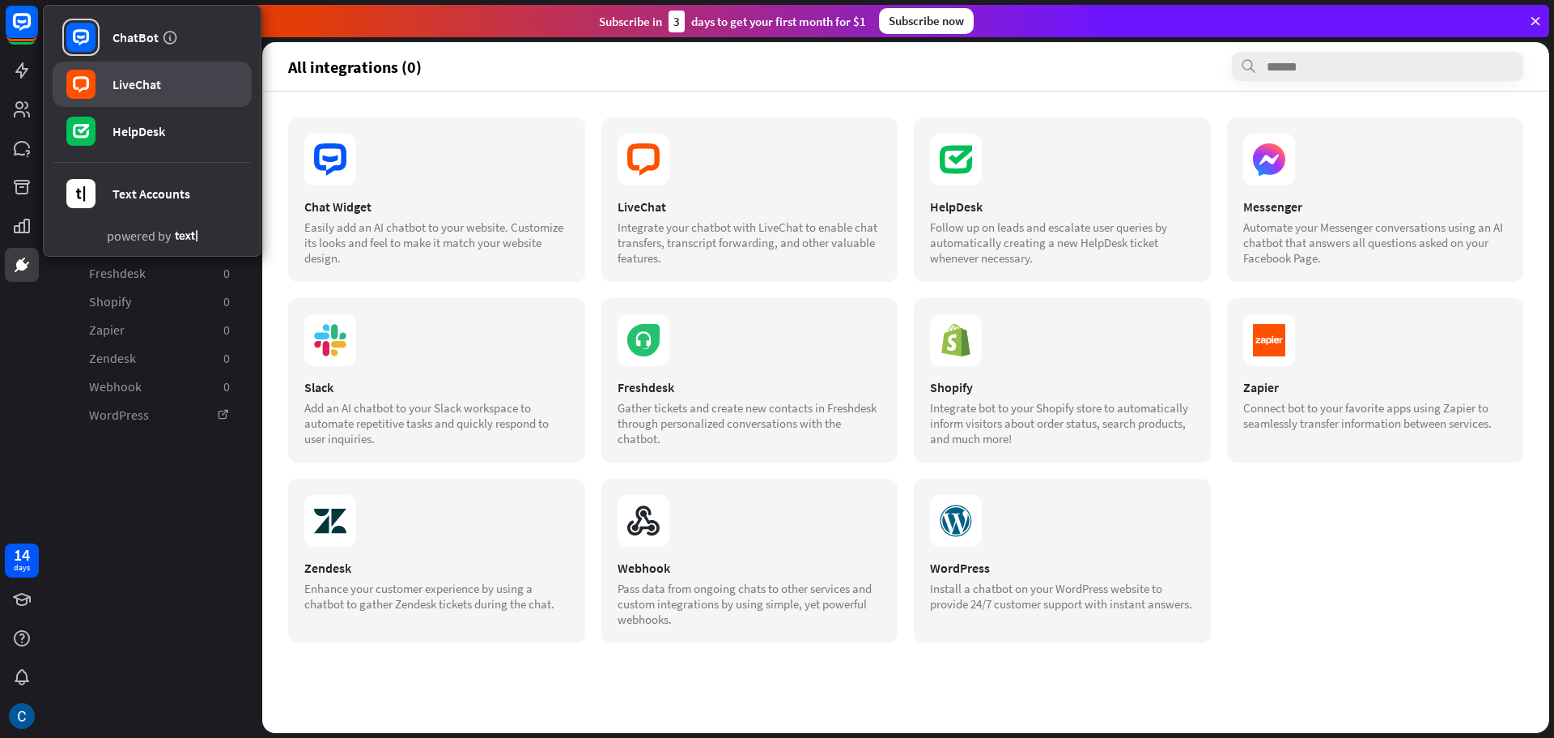
click at [102, 77] on link "LiveChat" at bounding box center [152, 84] width 199 height 45
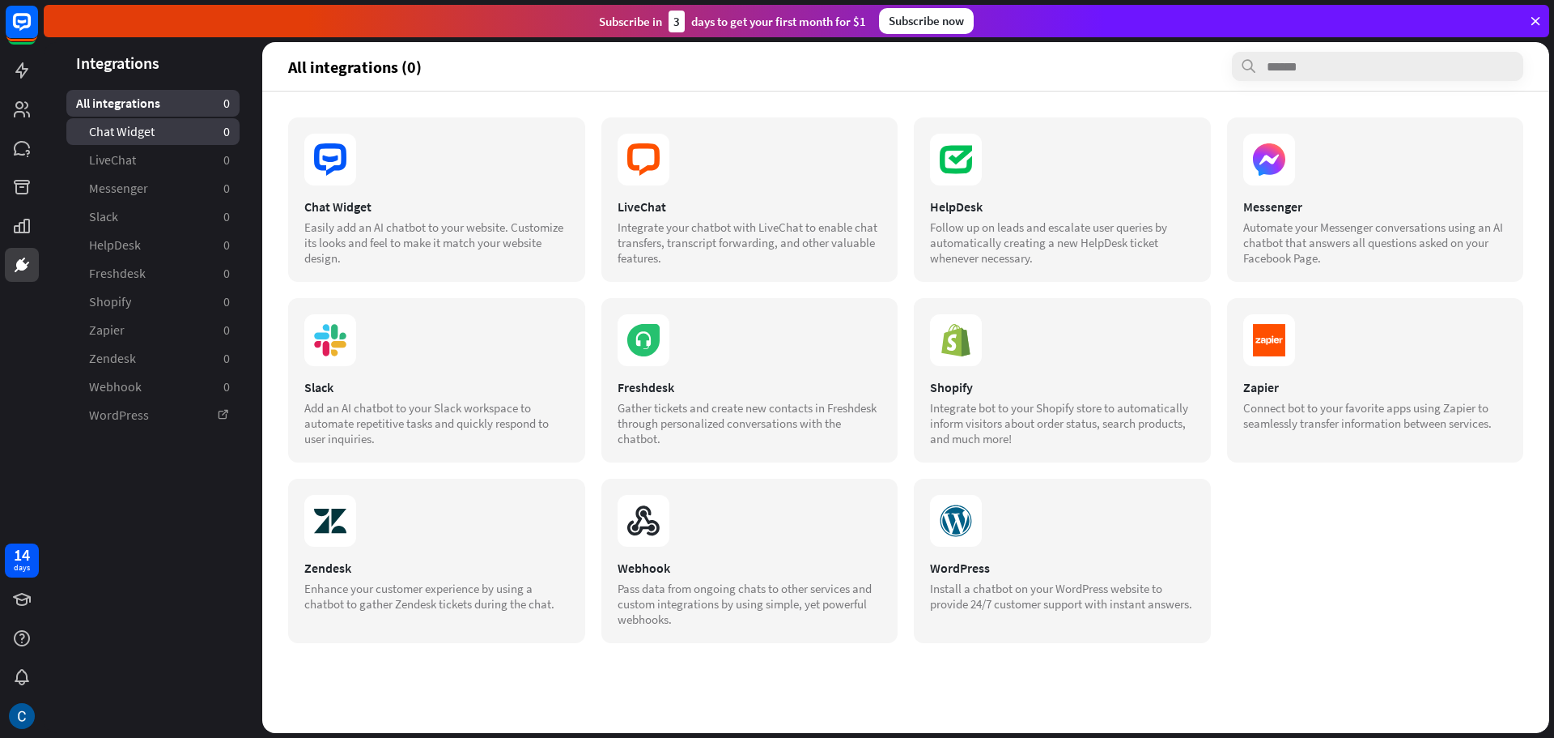
click at [167, 138] on link "Chat Widget 0" at bounding box center [152, 131] width 173 height 27
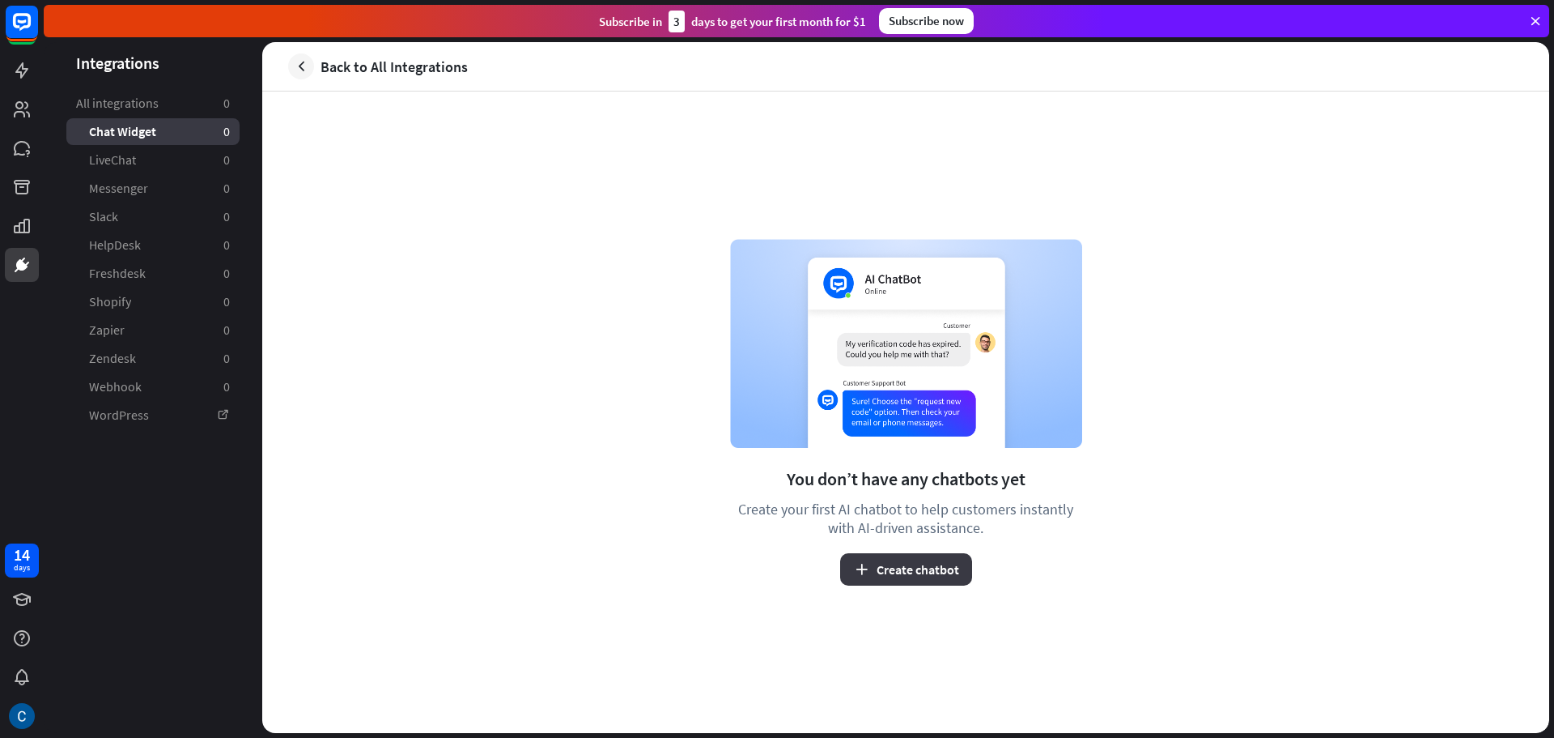
click at [946, 568] on button "Create chatbot" at bounding box center [906, 569] width 132 height 32
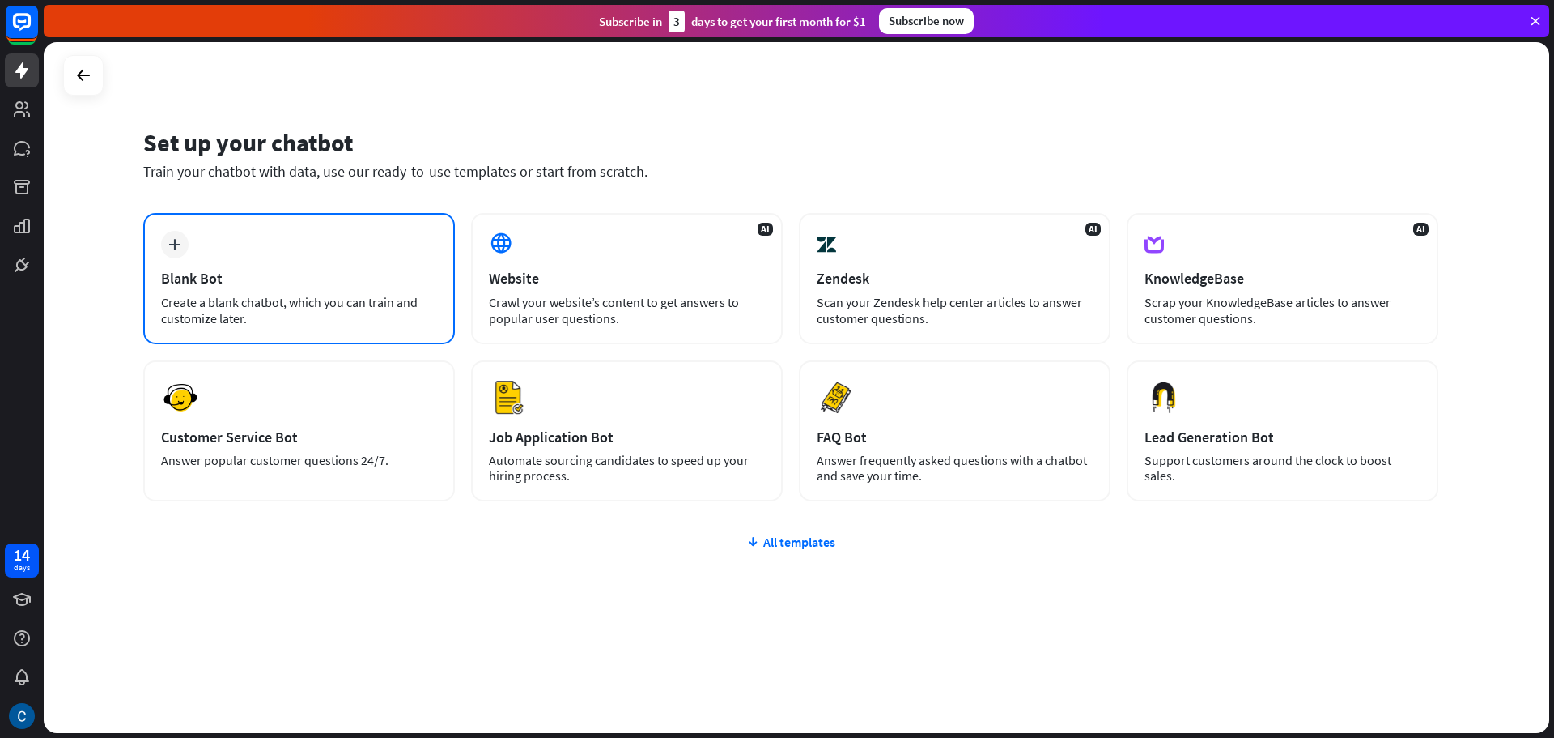
click at [284, 298] on div "Create a blank chatbot, which you can train and customize later." at bounding box center [299, 310] width 276 height 32
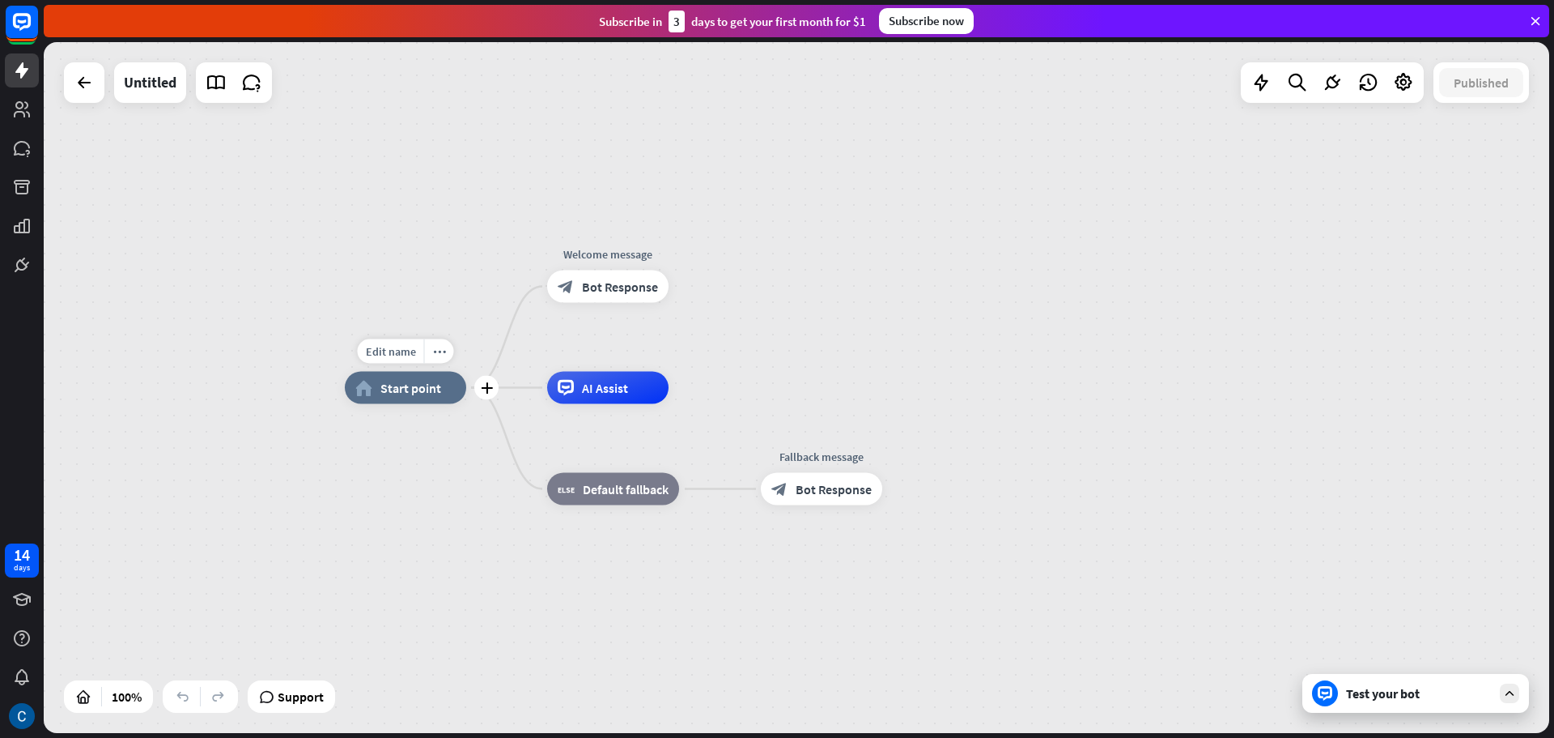
click at [423, 396] on div "home_2 Start point" at bounding box center [405, 388] width 121 height 32
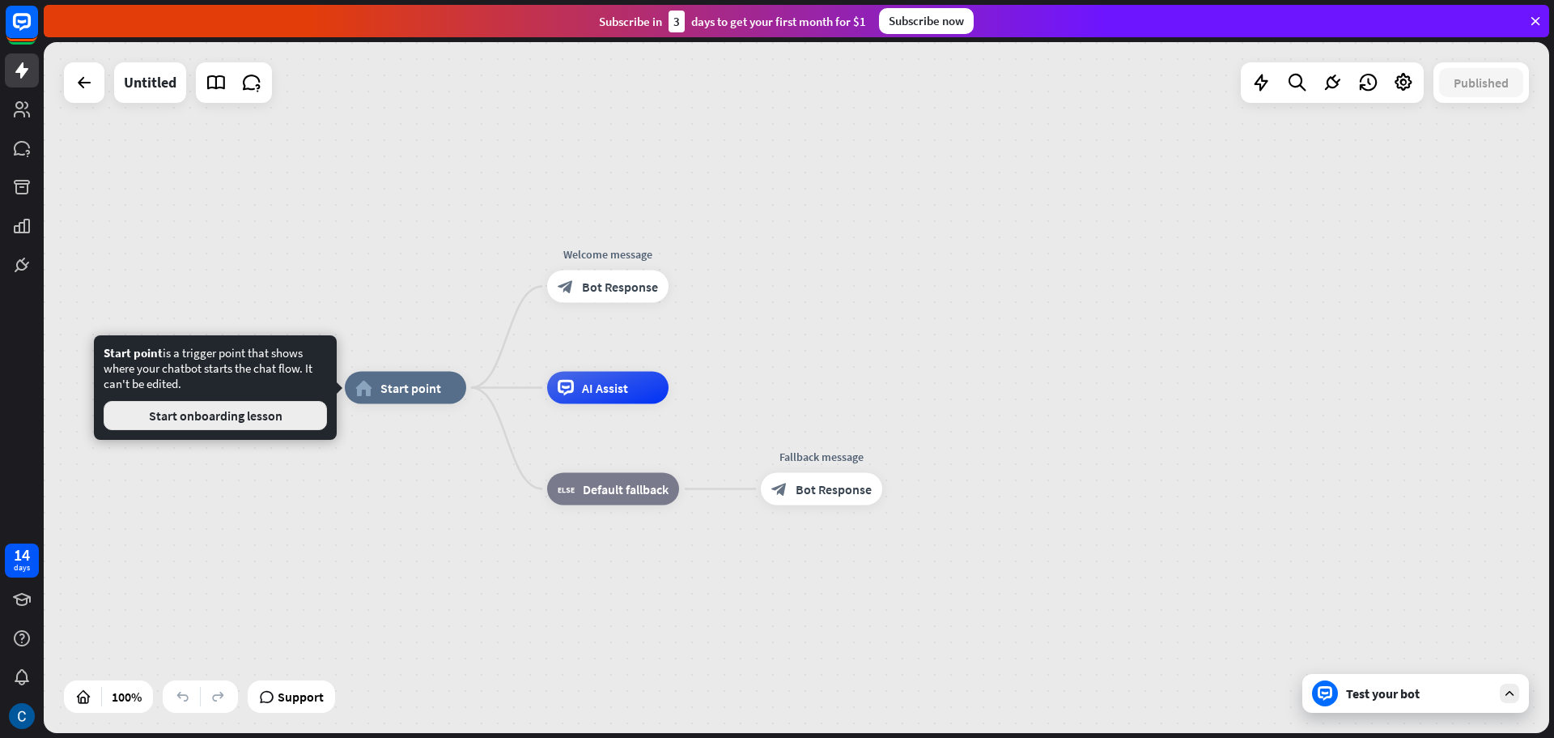
click at [275, 412] on button "Start onboarding lesson" at bounding box center [215, 415] width 223 height 29
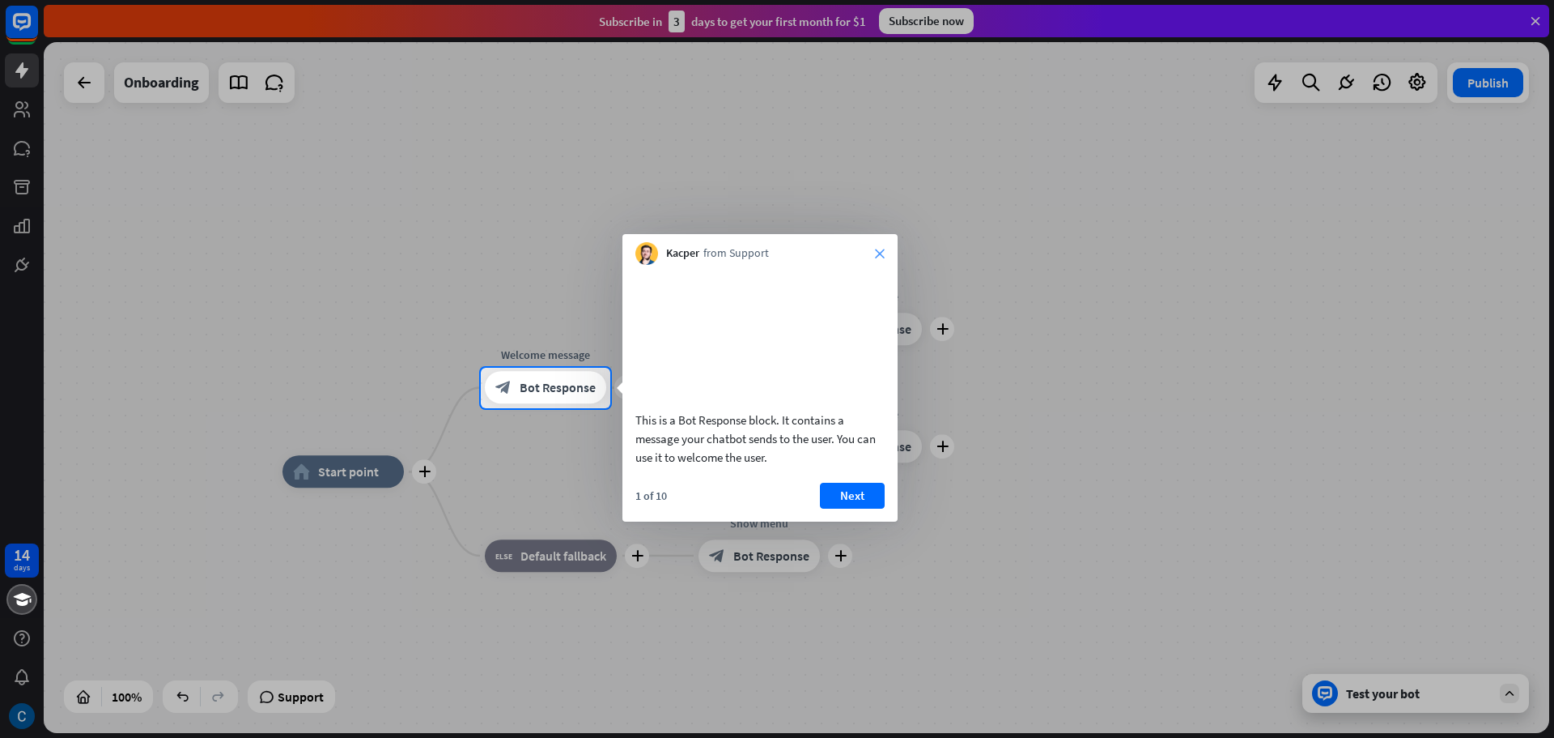
click at [882, 257] on icon "close" at bounding box center [880, 254] width 10 height 10
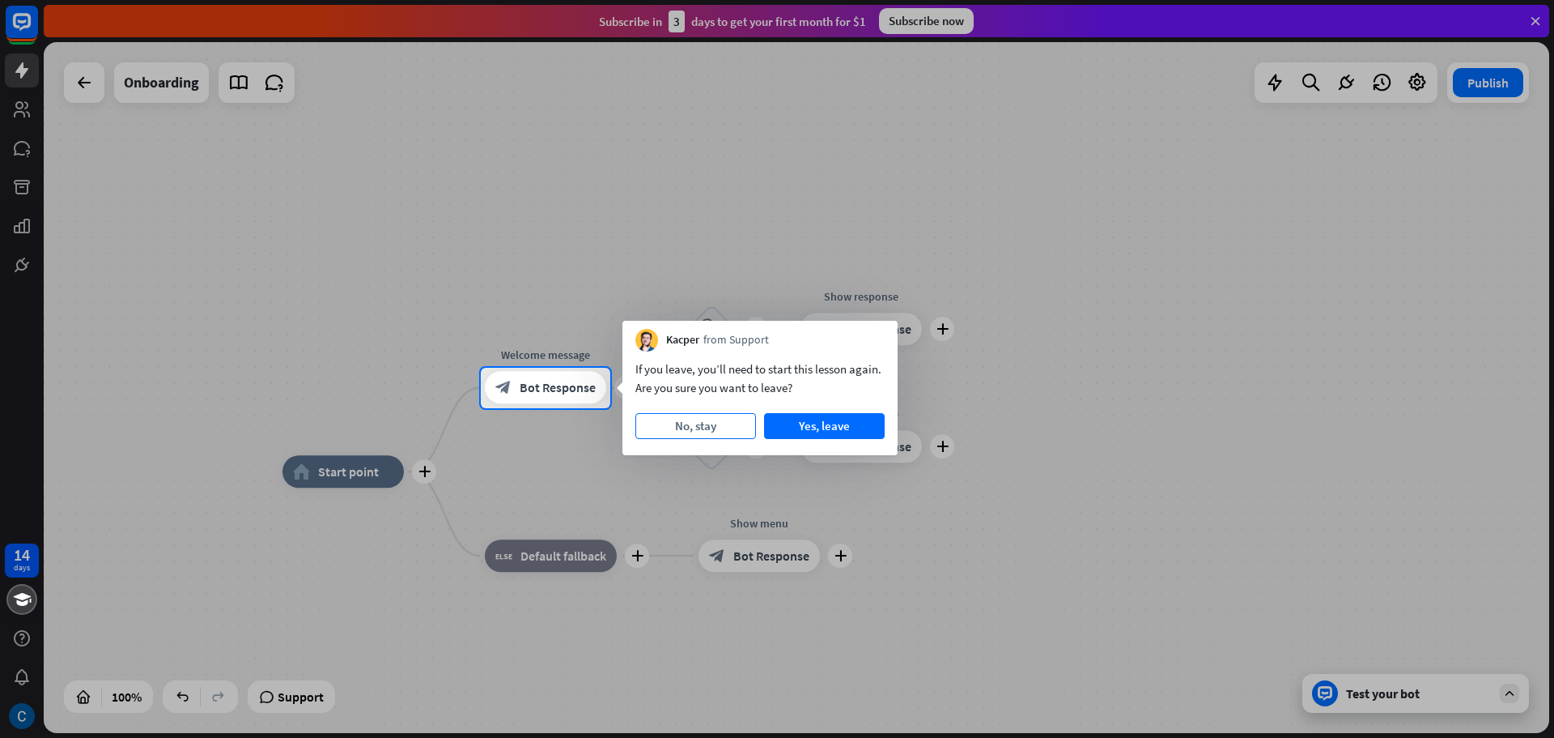
click at [699, 421] on button "No, stay" at bounding box center [696, 426] width 121 height 26
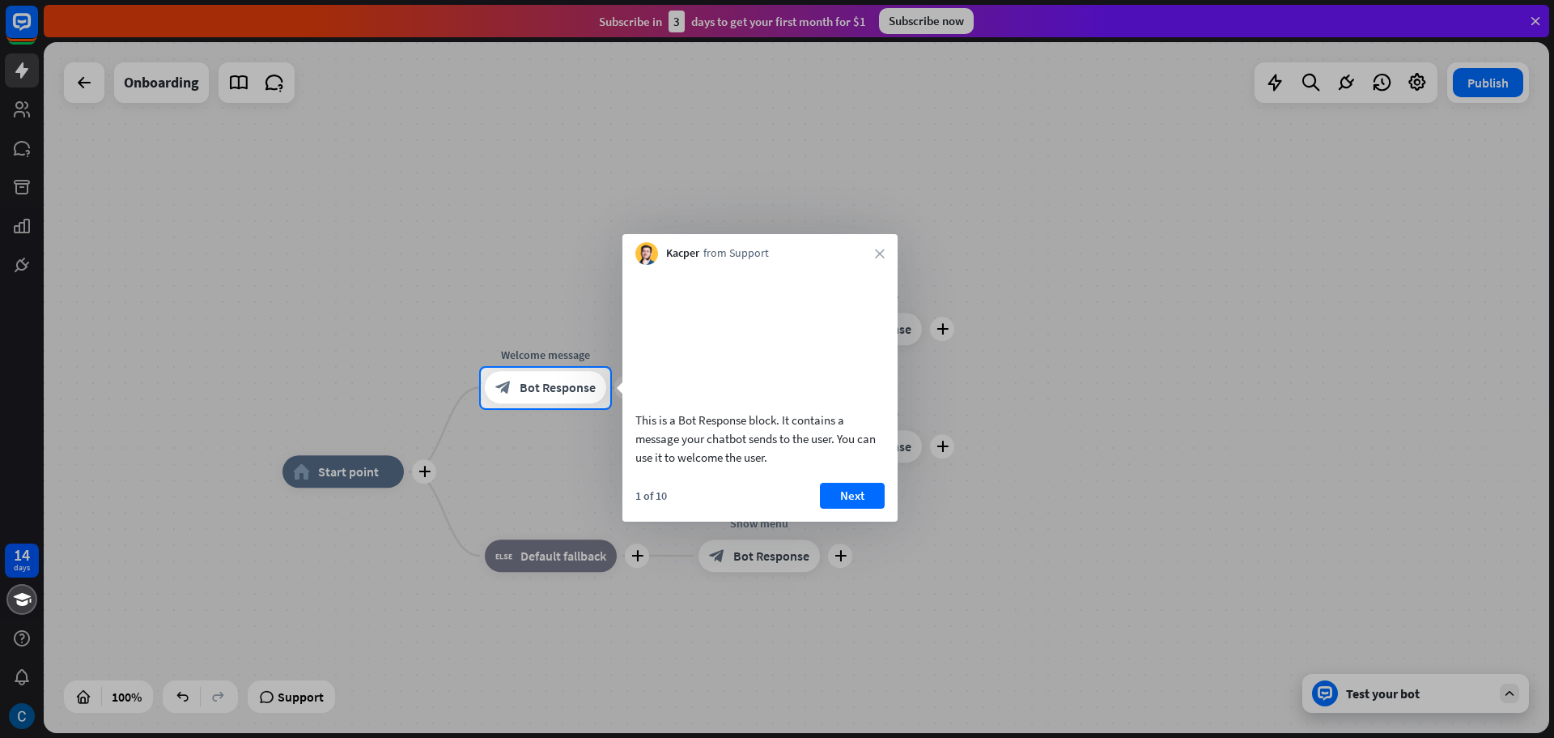
click at [699, 421] on div "This is a Bot Response block. It contains a message your chatbot sends to the u…" at bounding box center [760, 370] width 275 height 210
click at [878, 249] on icon "close" at bounding box center [880, 254] width 10 height 10
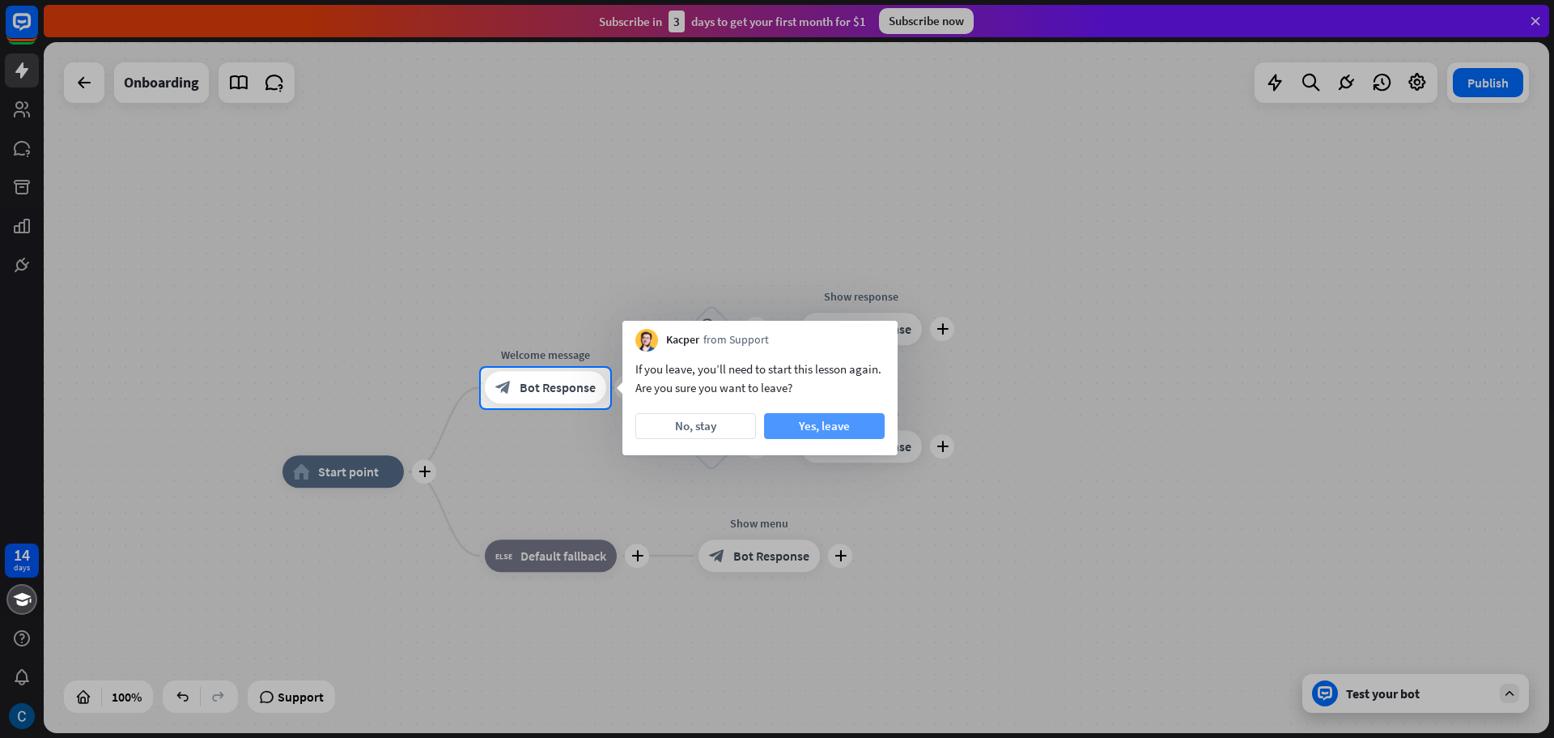
click at [822, 424] on button "Yes, leave" at bounding box center [824, 426] width 121 height 26
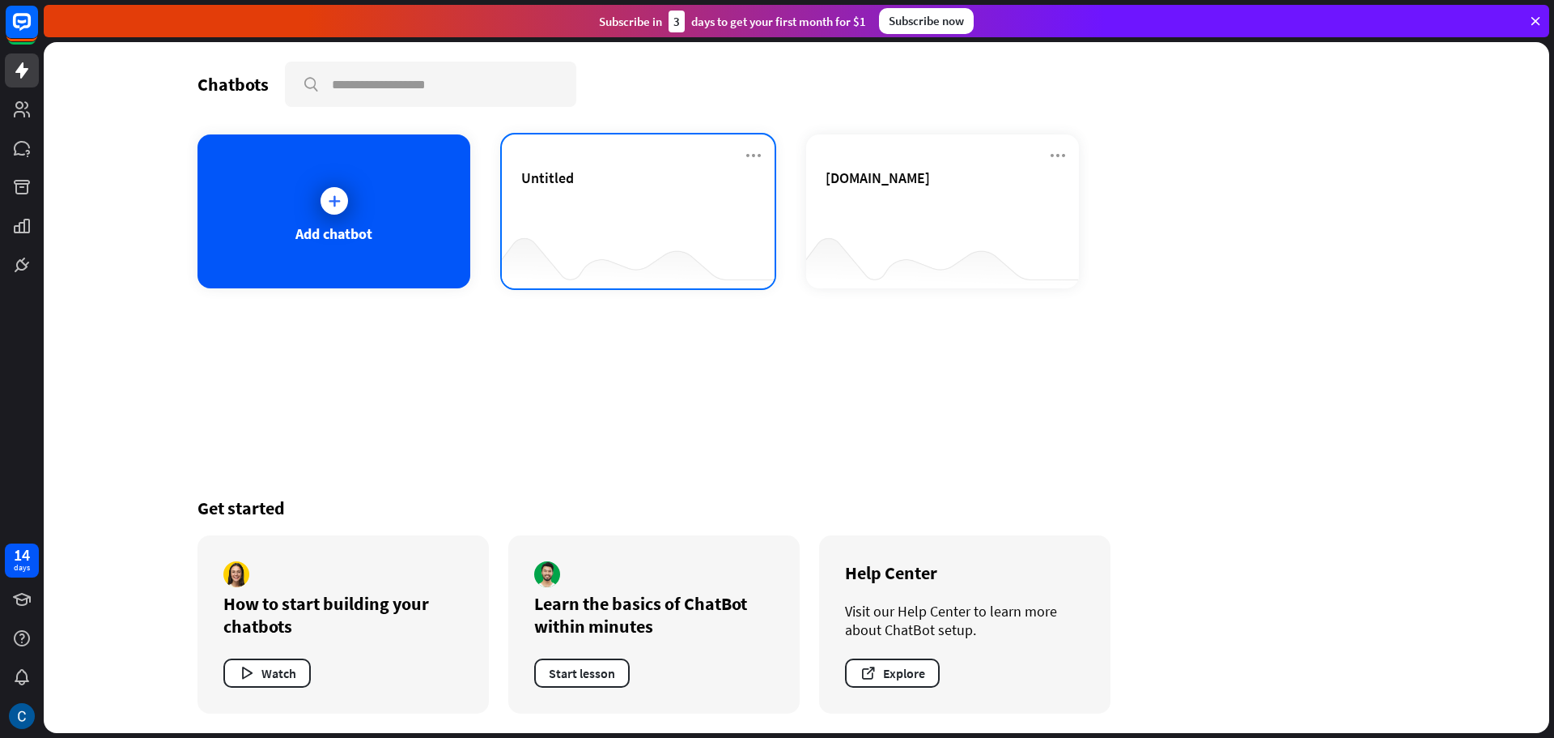
click at [575, 208] on div "Untitled" at bounding box center [638, 196] width 234 height 57
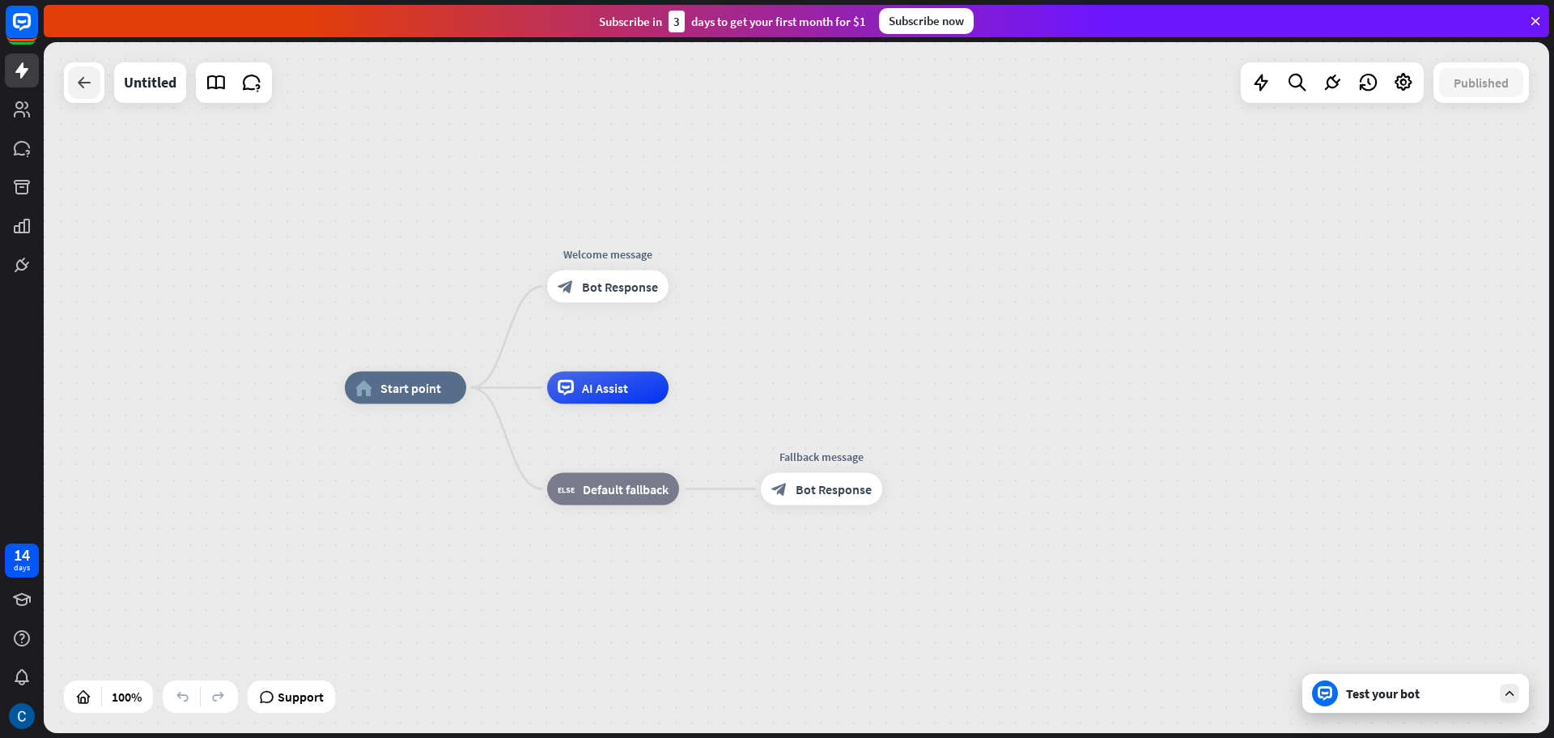
click at [99, 80] on div at bounding box center [84, 82] width 32 height 32
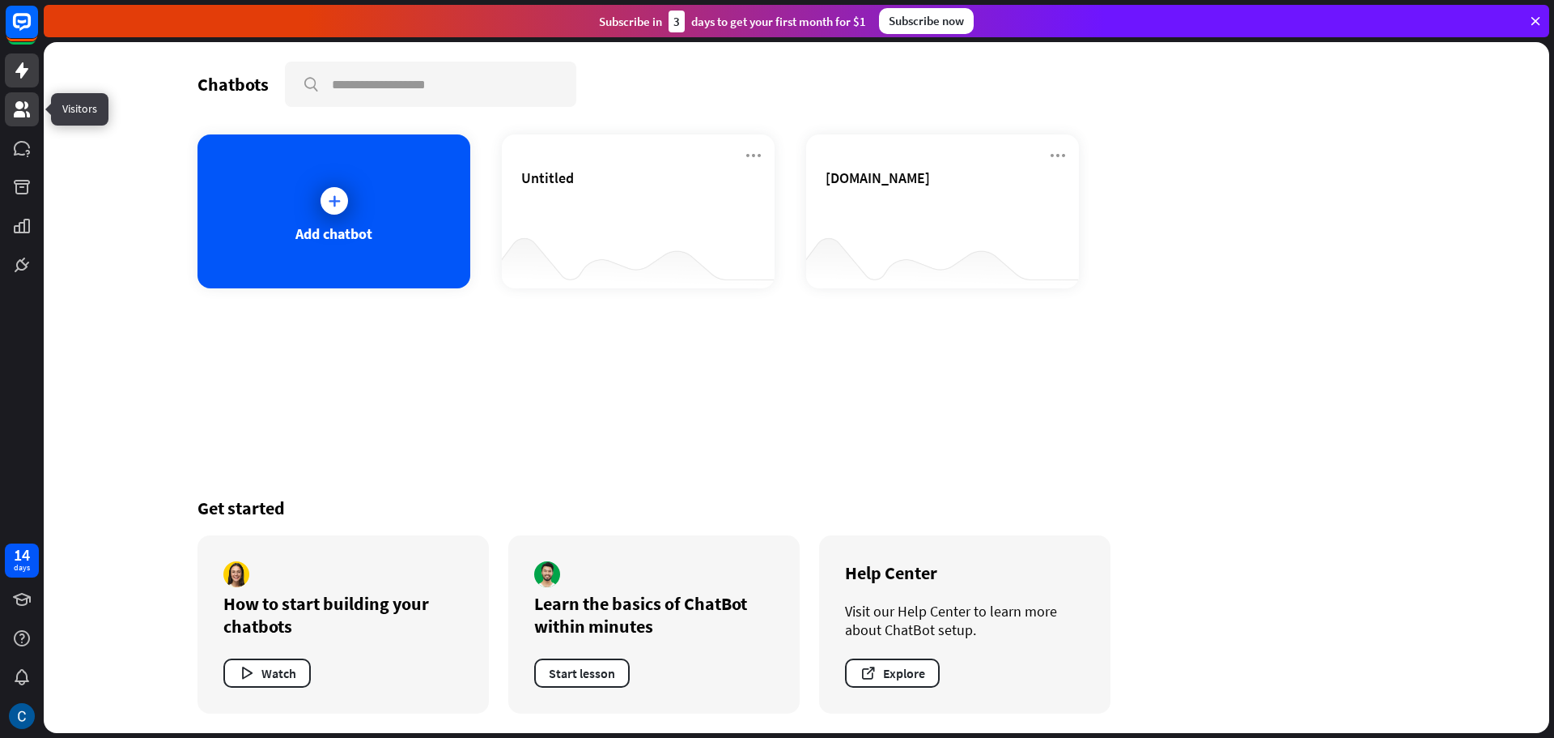
click at [29, 114] on icon at bounding box center [22, 109] width 16 height 16
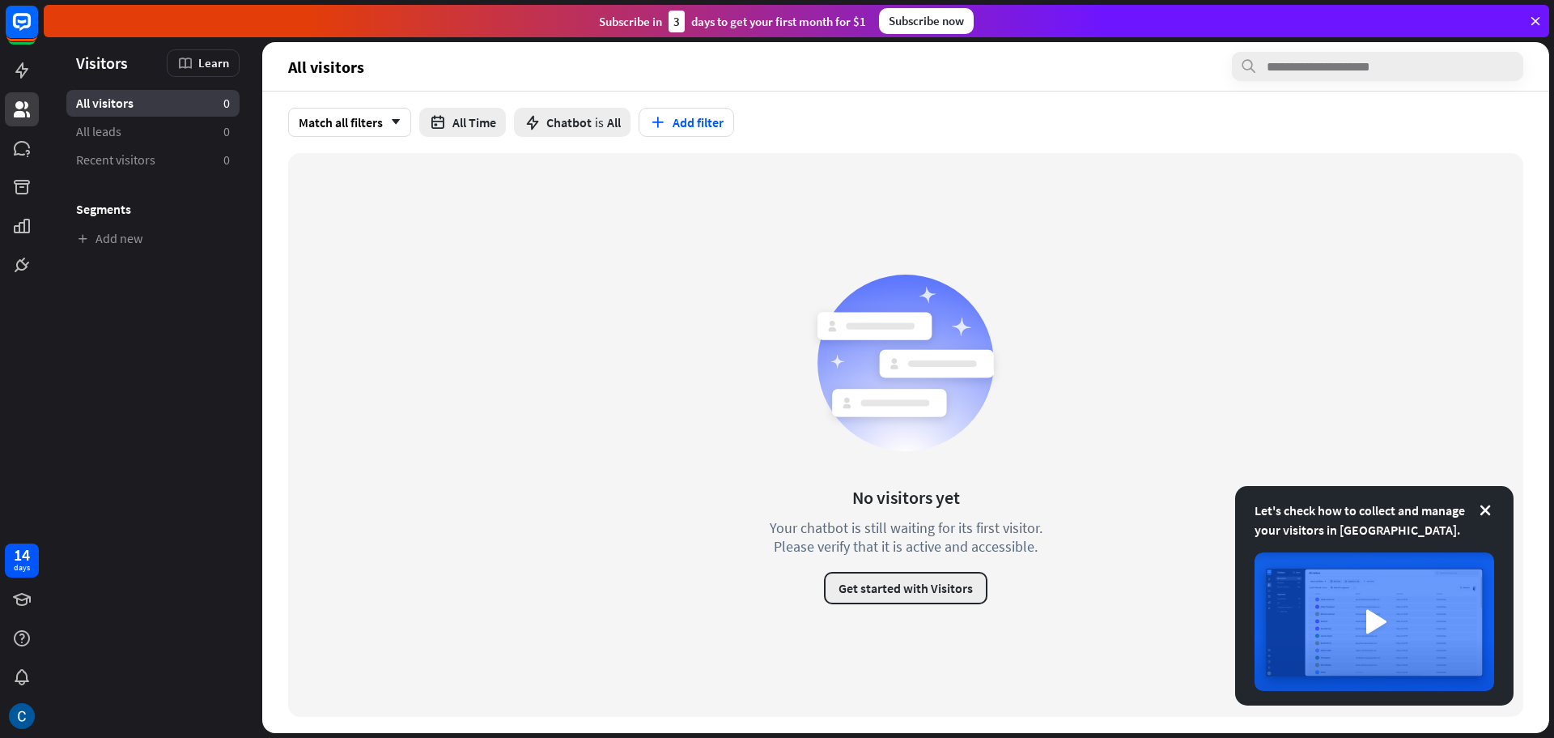
click at [880, 587] on button "Get started with Visitors" at bounding box center [906, 588] width 164 height 32
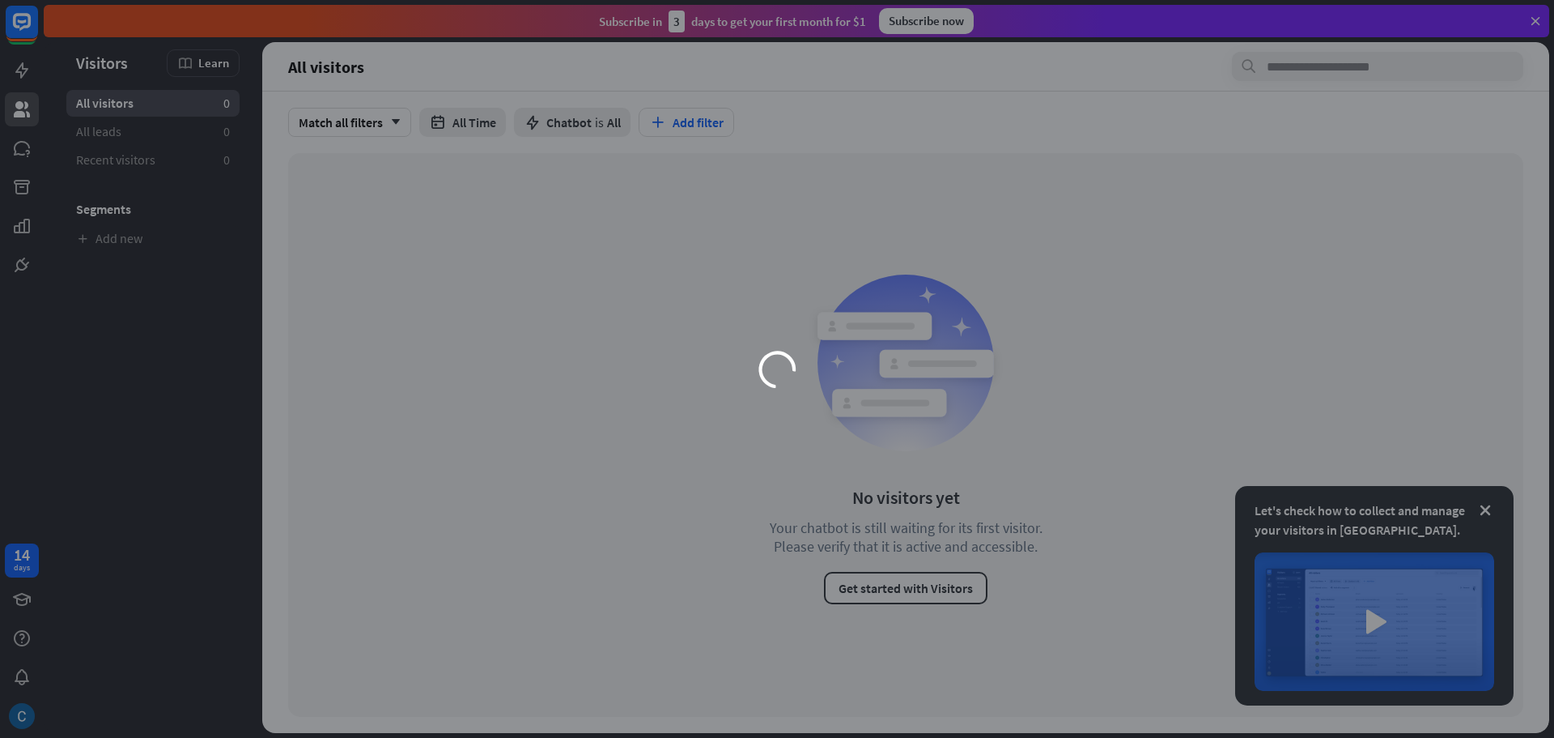
click at [1383, 626] on div "loader" at bounding box center [777, 369] width 1554 height 738
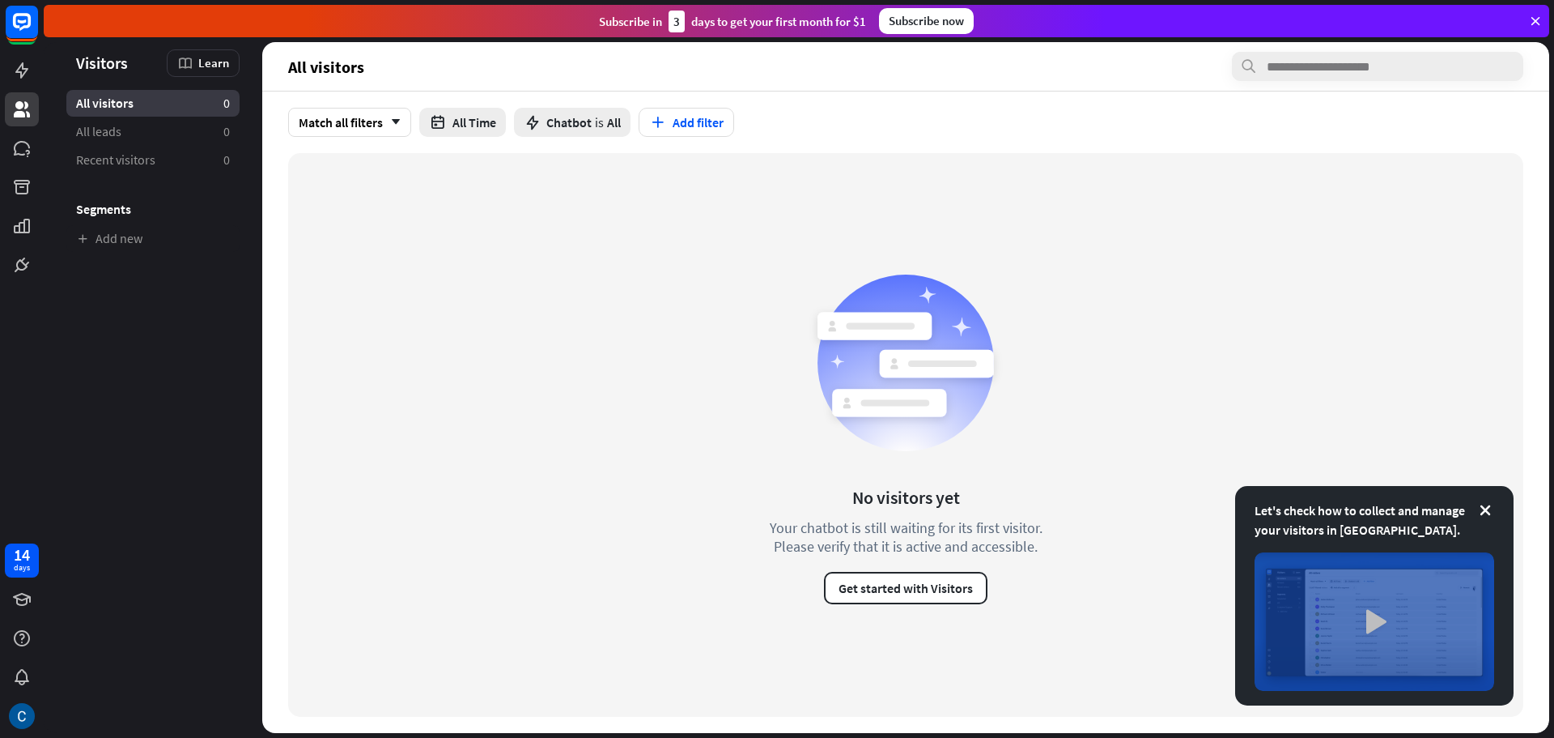
click at [1378, 622] on img at bounding box center [1375, 621] width 240 height 138
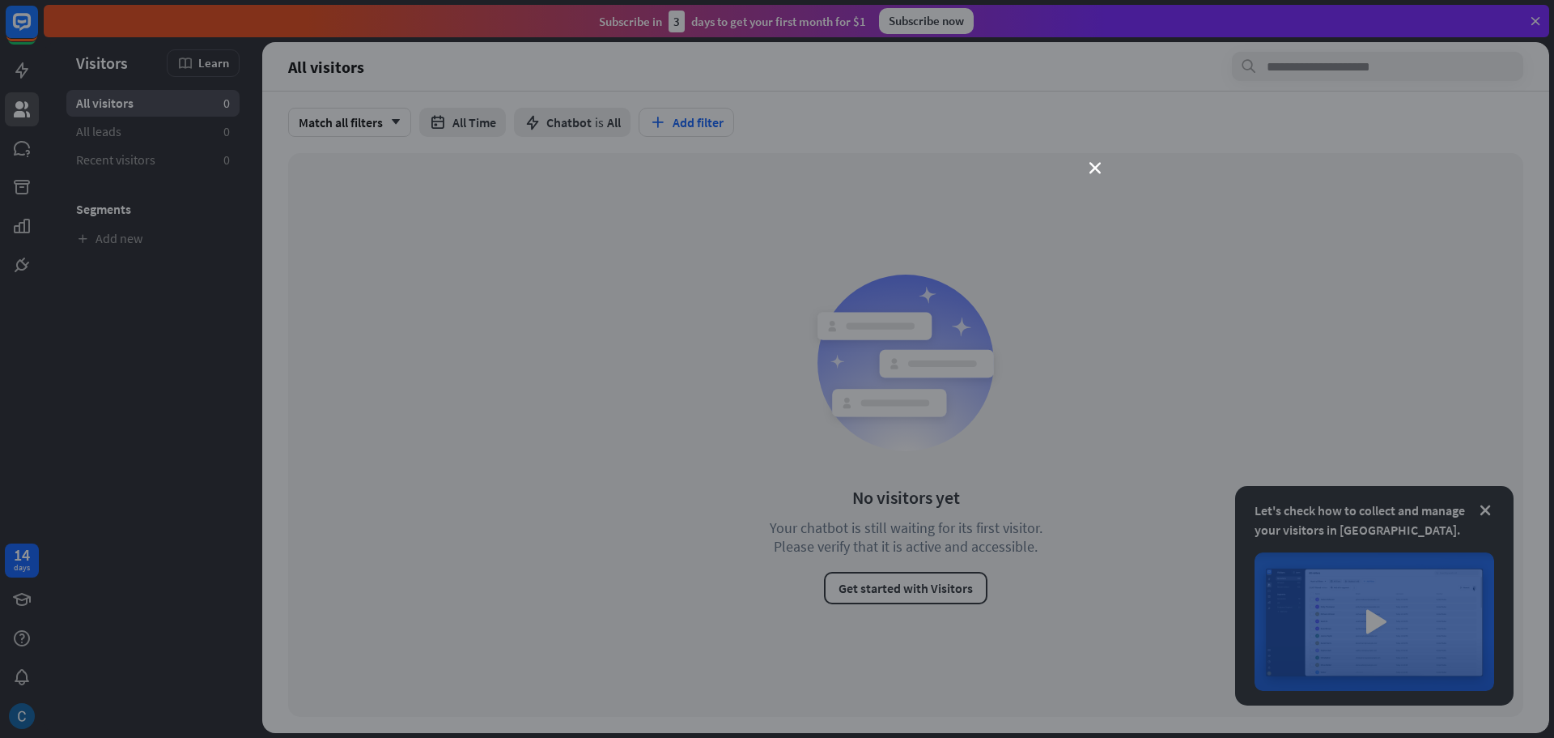
click at [1086, 175] on div "close" at bounding box center [777, 369] width 1554 height 738
